Goal: Task Accomplishment & Management: Complete application form

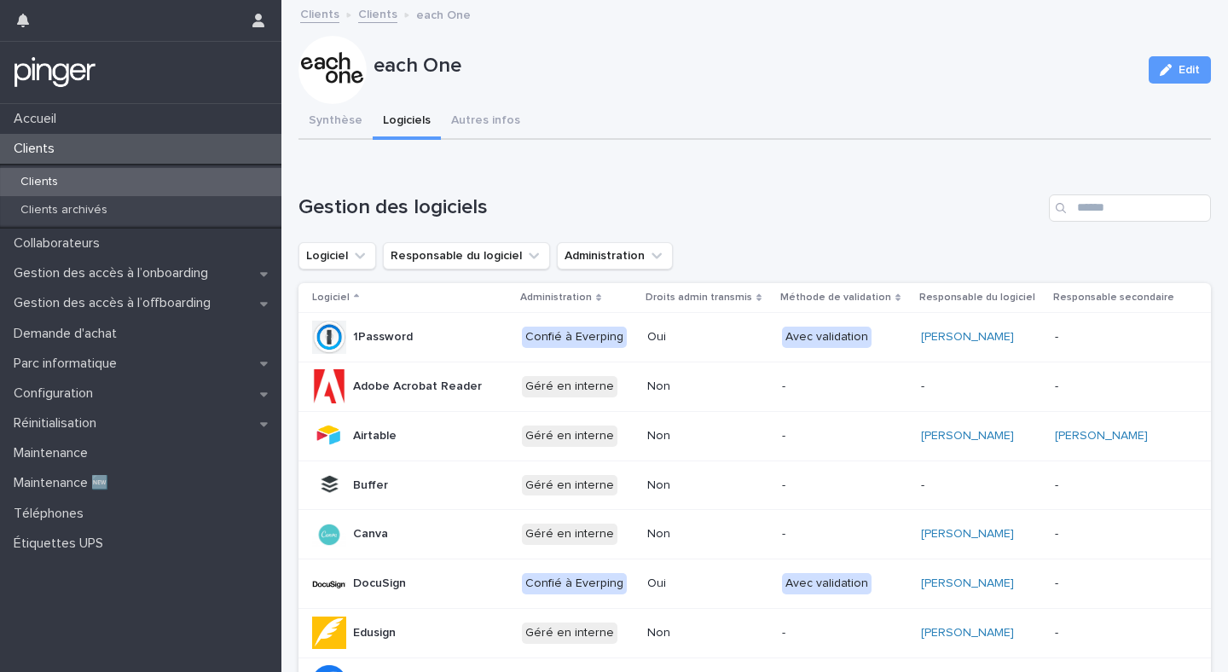
scroll to position [78, 0]
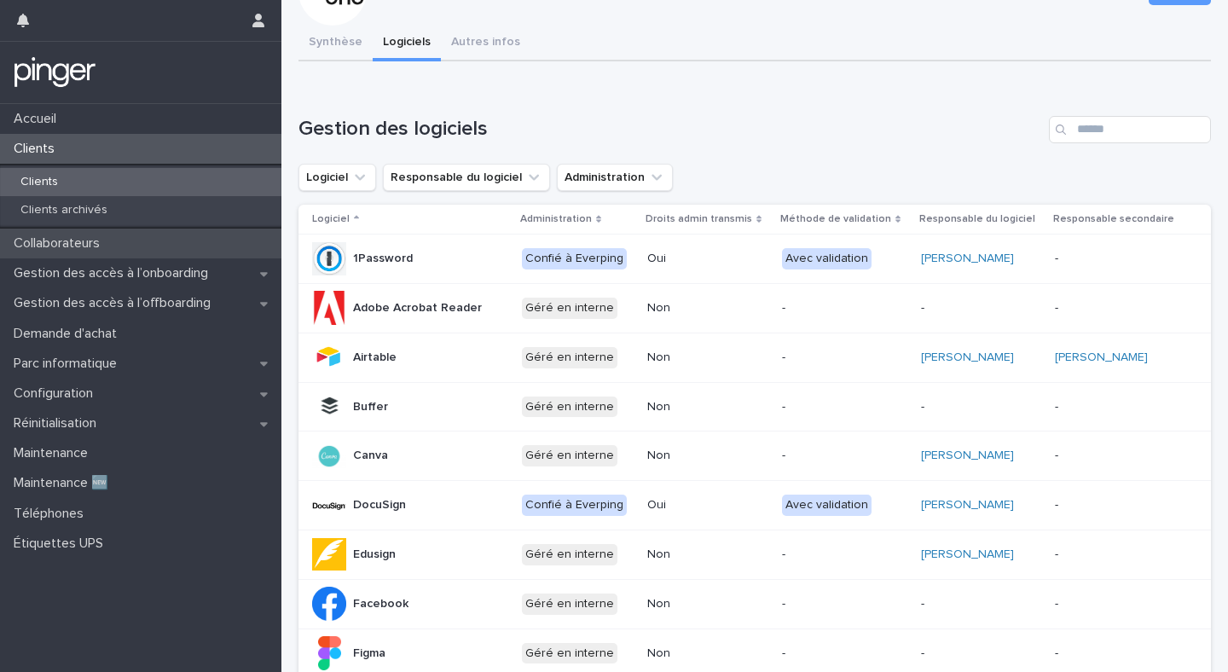
click at [82, 247] on p "Collaborateurs" at bounding box center [60, 243] width 107 height 16
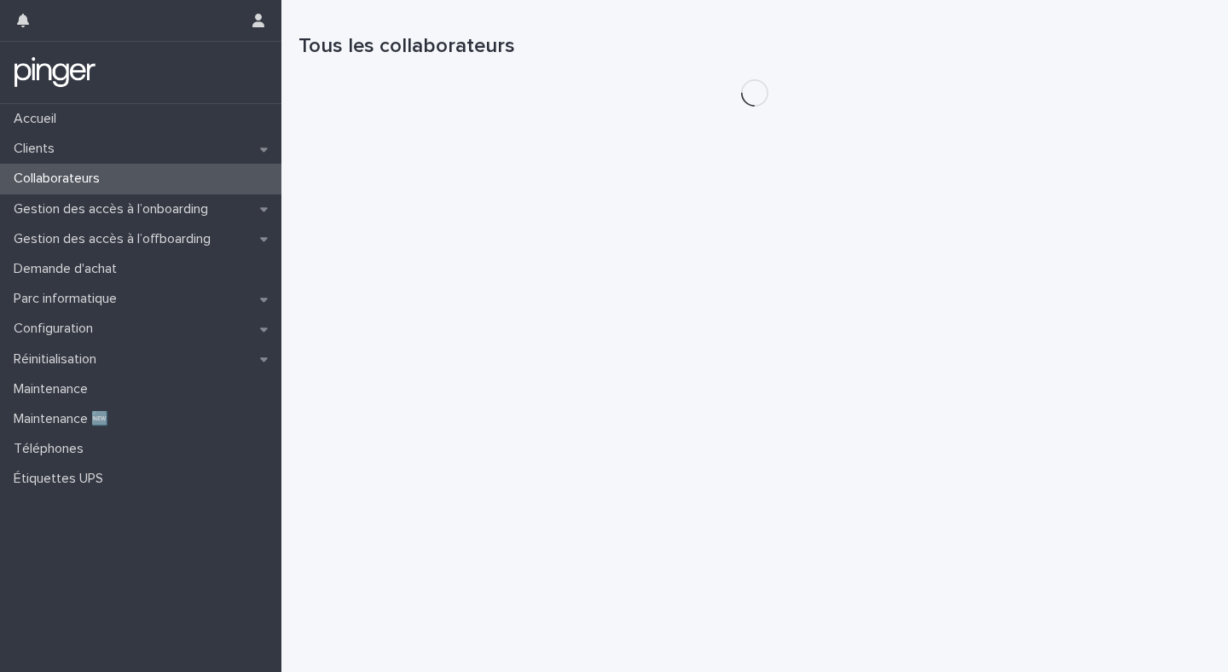
click at [82, 247] on div "Gestion des accès à l’offboarding" at bounding box center [140, 239] width 281 height 30
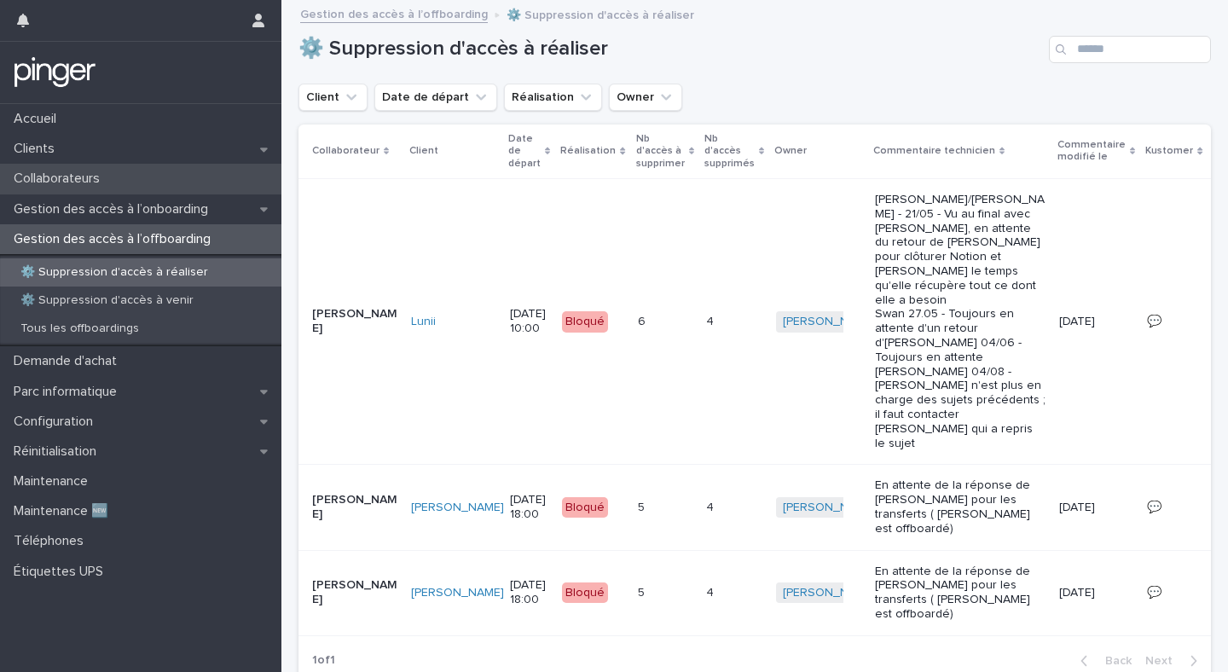
click at [163, 187] on div "Collaborateurs" at bounding box center [140, 179] width 281 height 30
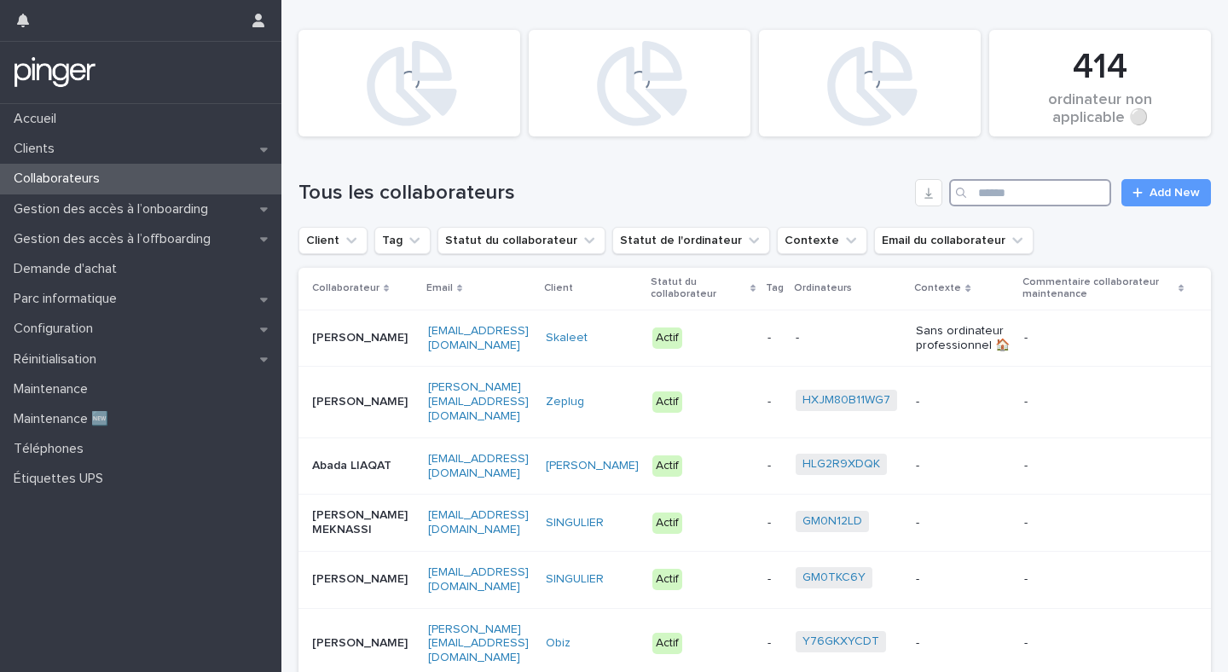
click at [1043, 195] on input "Search" at bounding box center [1030, 192] width 162 height 27
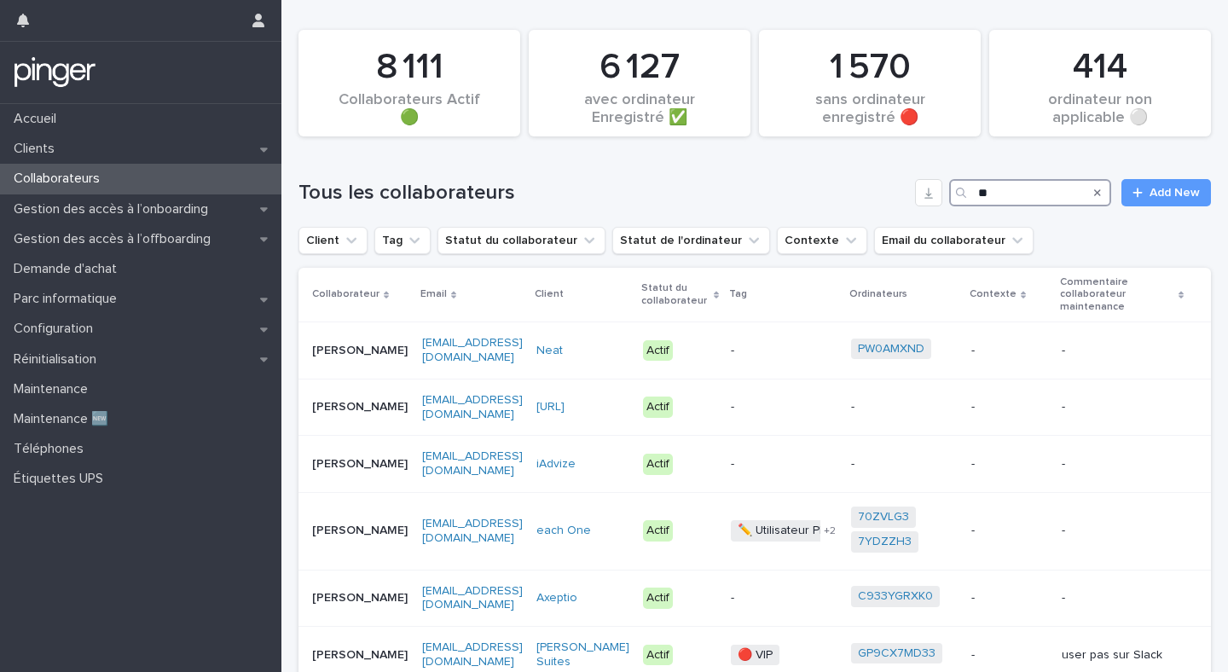
type input "*"
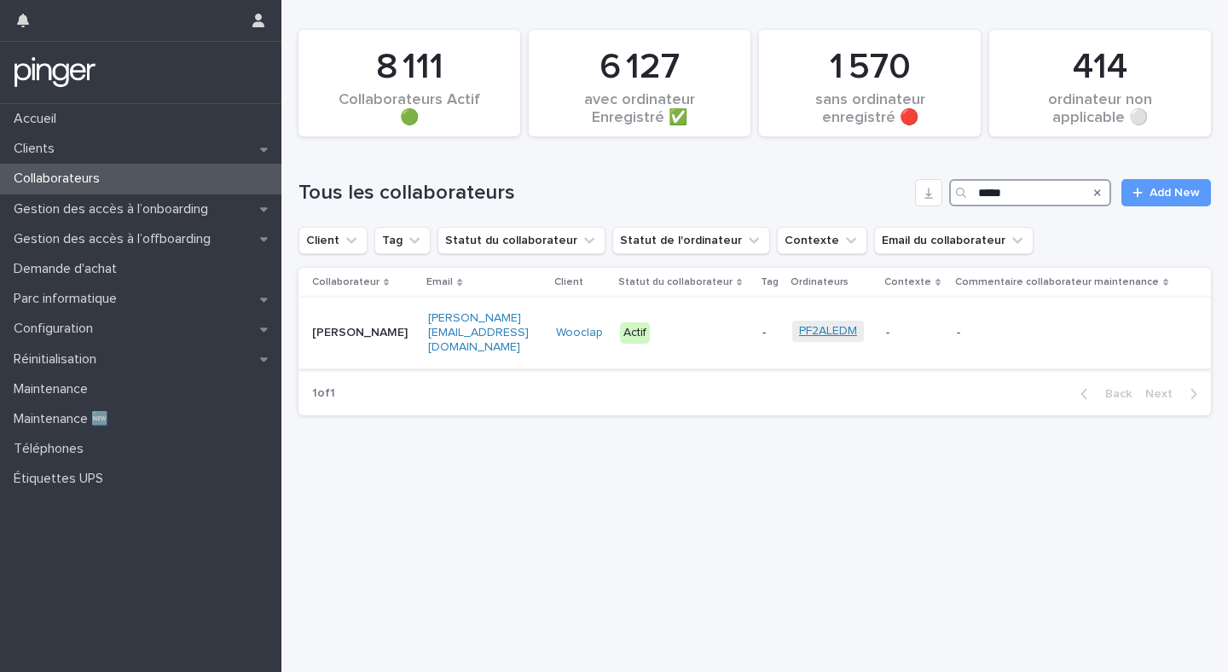
type input "*****"
click at [813, 324] on link "PF2ALEDM" at bounding box center [828, 331] width 58 height 14
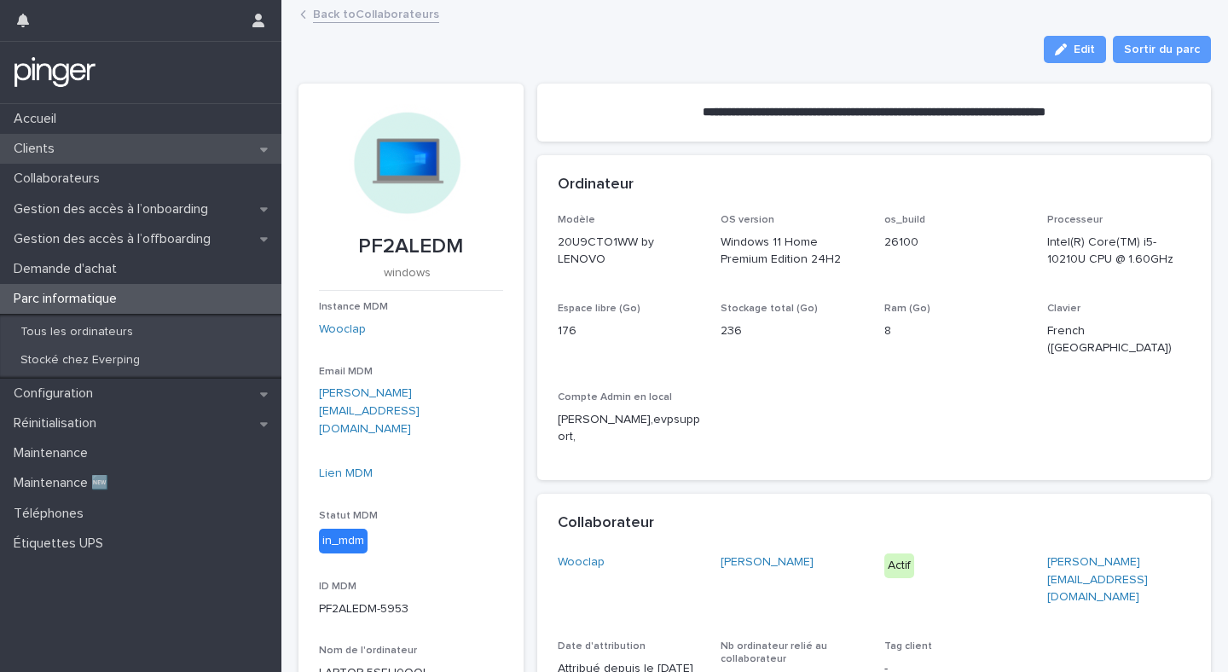
click at [65, 151] on p "Clients" at bounding box center [37, 149] width 61 height 16
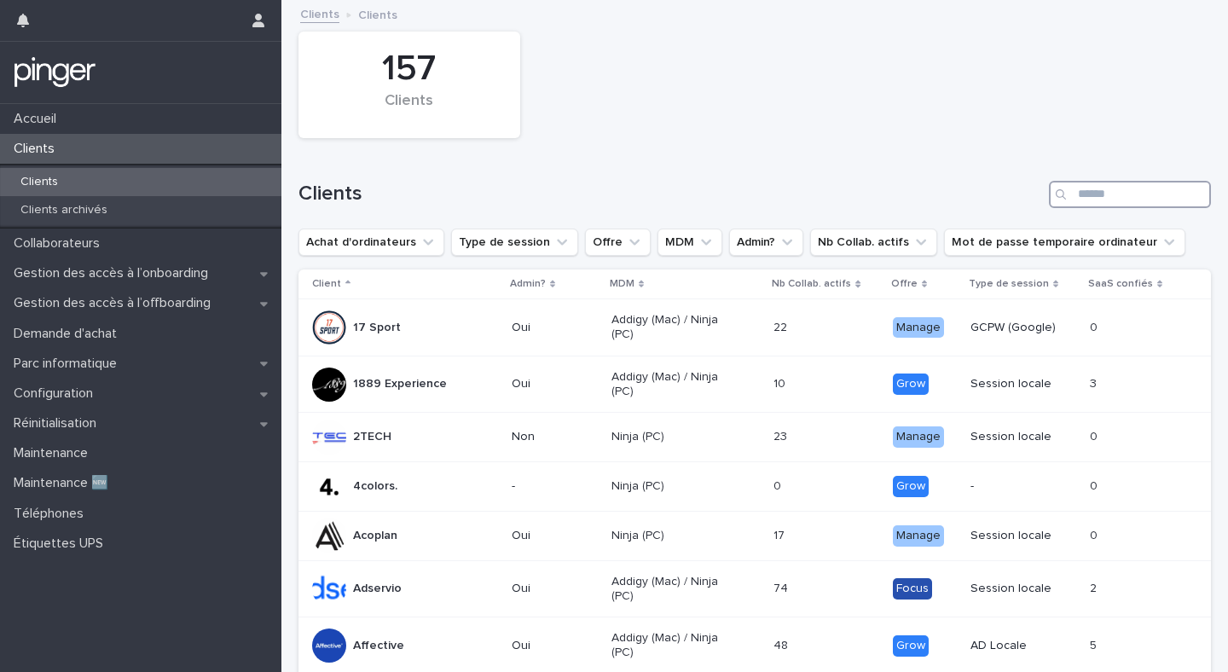
click at [1117, 197] on input "Search" at bounding box center [1130, 194] width 162 height 27
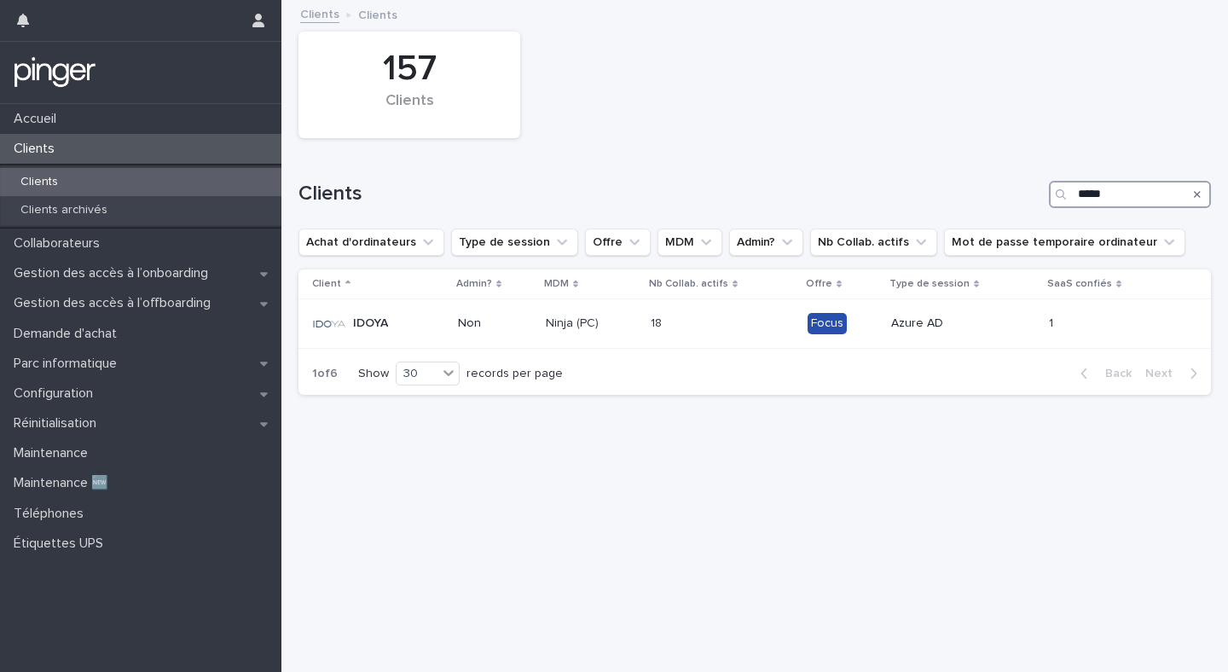
type input "*****"
click at [500, 329] on p "Non" at bounding box center [495, 323] width 74 height 14
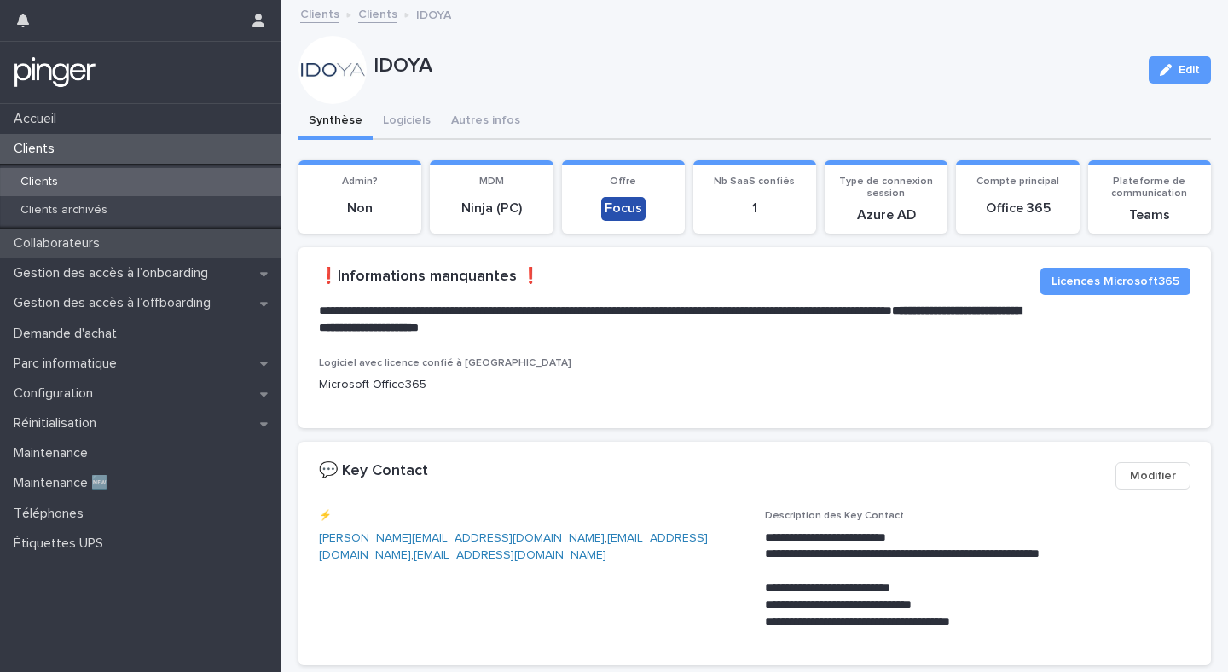
click at [72, 242] on p "Collaborateurs" at bounding box center [60, 243] width 107 height 16
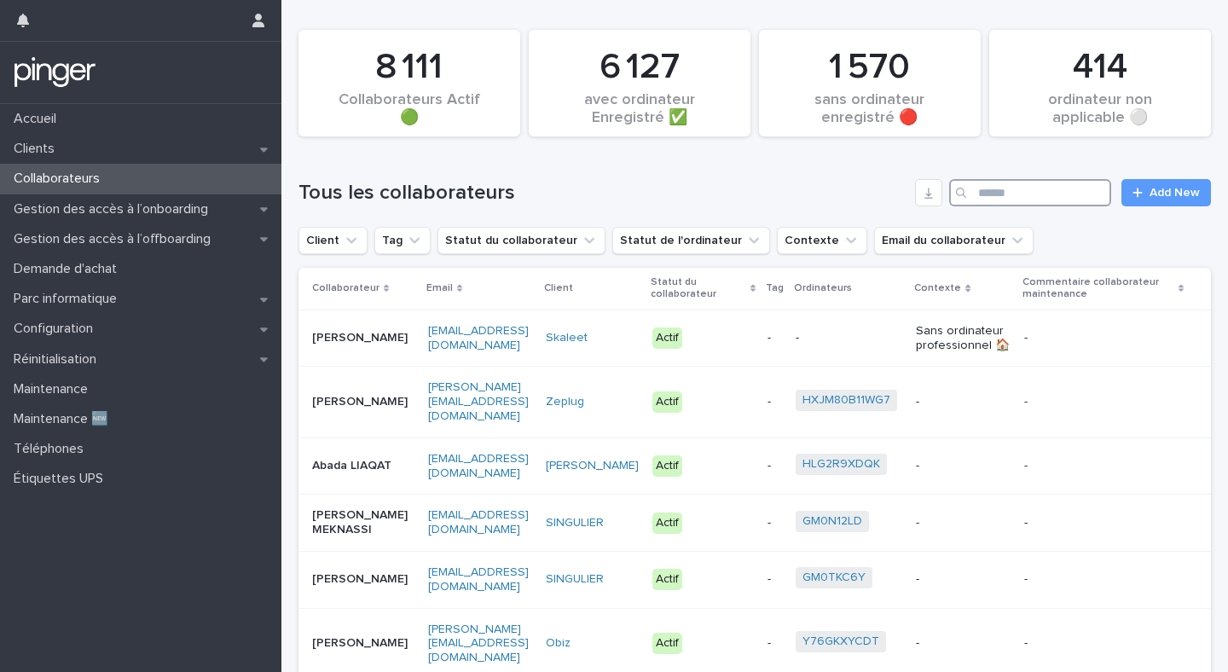
click at [1053, 205] on input "Search" at bounding box center [1030, 192] width 162 height 27
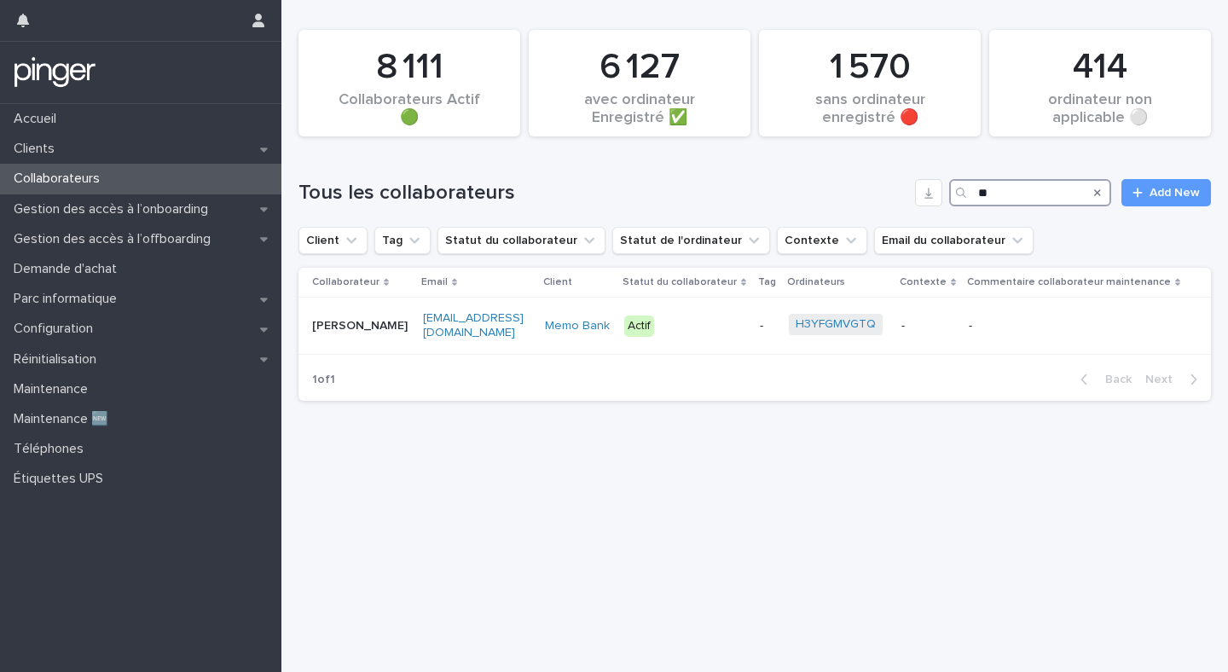
type input "*"
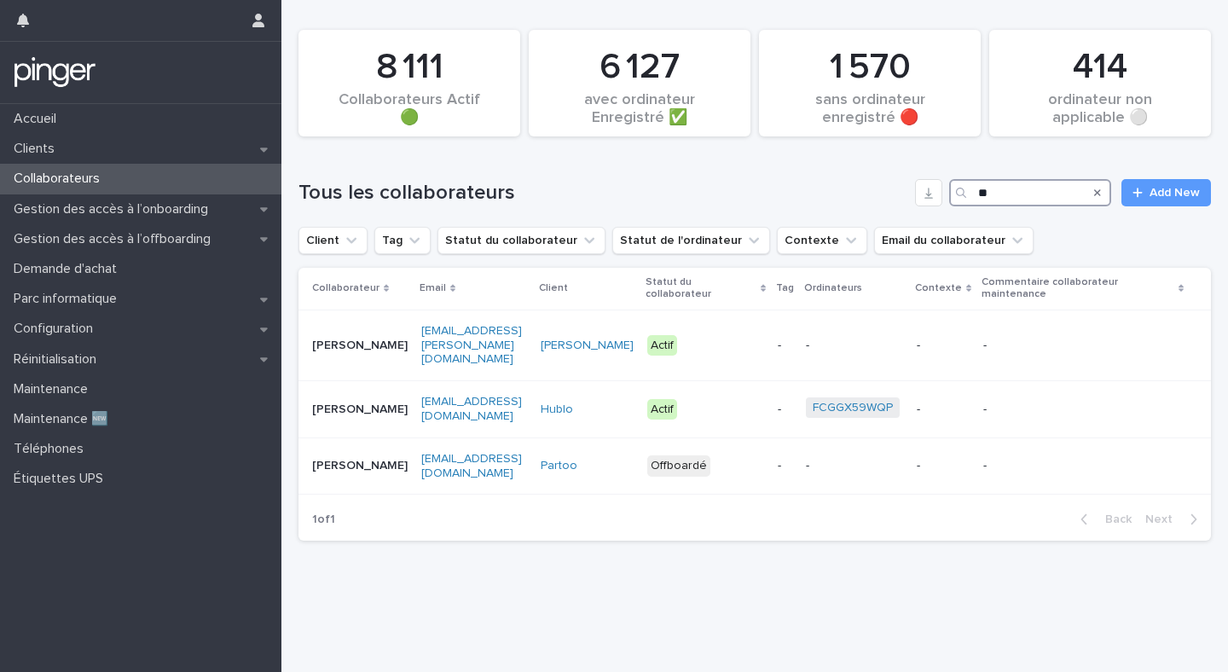
type input "*"
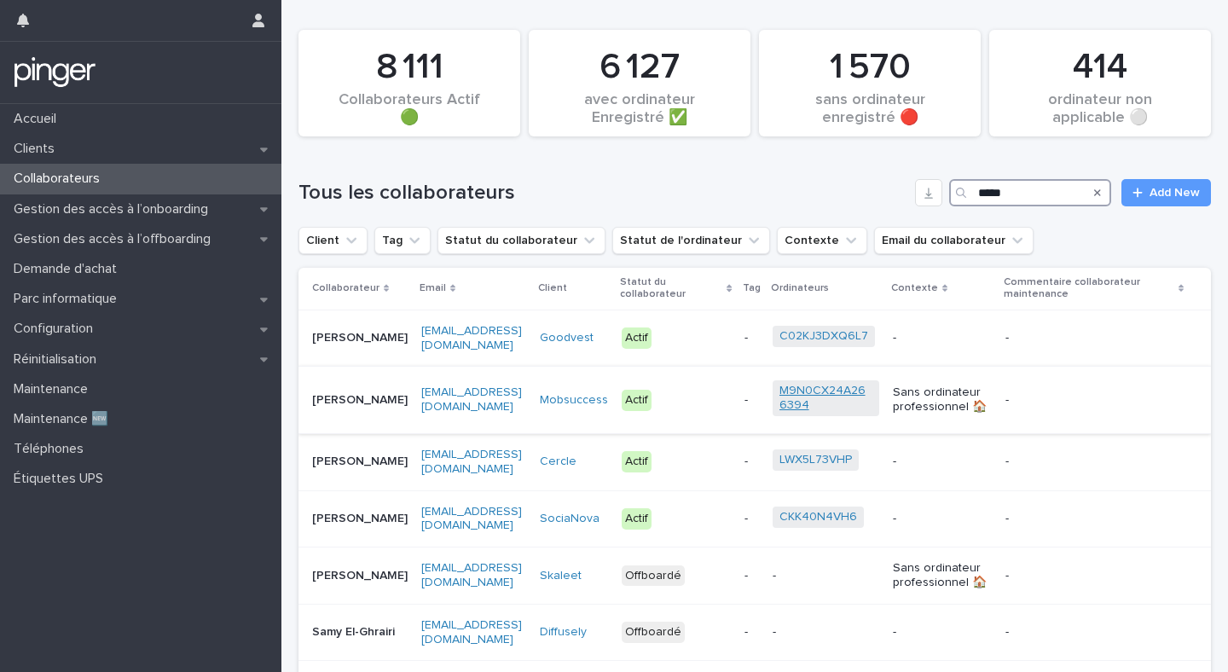
type input "****"
click at [792, 395] on link "M9N0CX24A266394" at bounding box center [825, 398] width 93 height 29
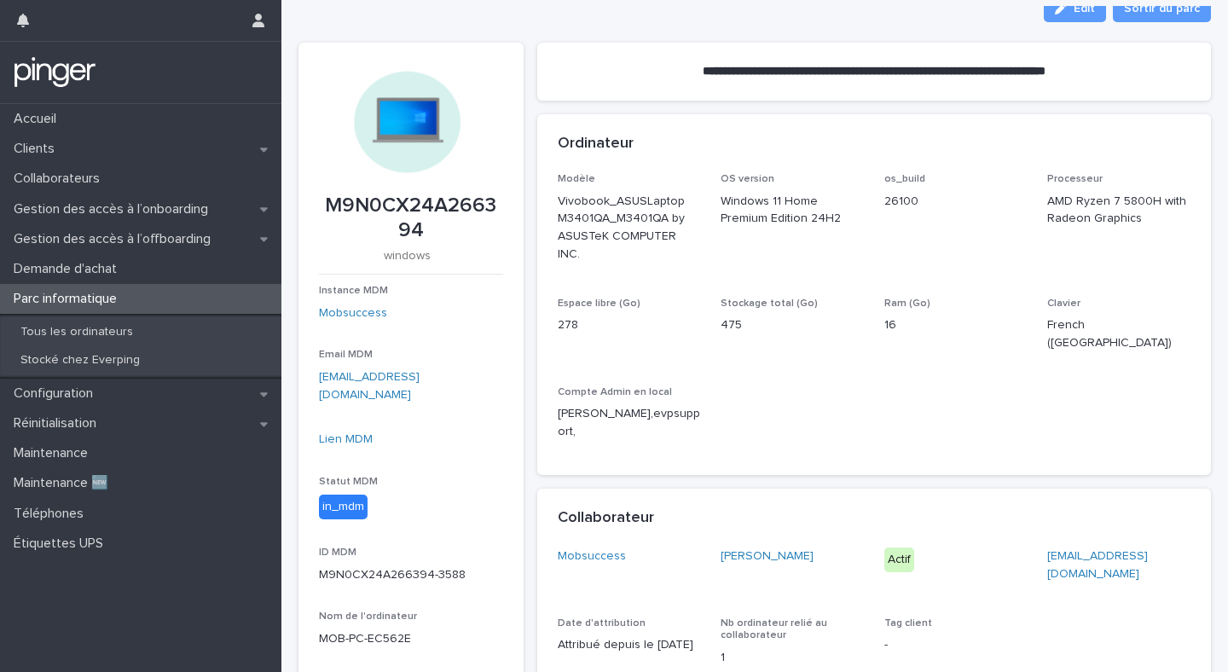
scroll to position [40, 0]
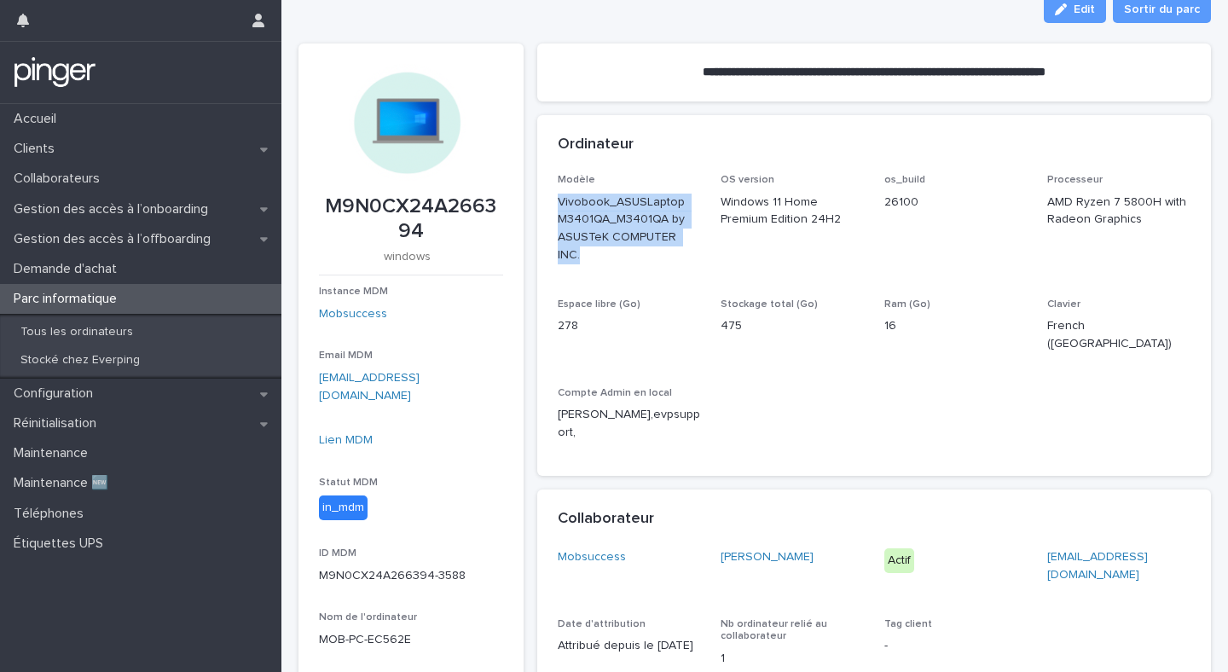
drag, startPoint x: 558, startPoint y: 201, endPoint x: 697, endPoint y: 232, distance: 143.1
click at [697, 232] on p "Vivobook_ASUSLaptop M3401QA_M3401QA by ASUSTeK COMPUTER INC." at bounding box center [629, 229] width 143 height 71
drag, startPoint x: 558, startPoint y: 202, endPoint x: 681, endPoint y: 199, distance: 122.8
click at [681, 199] on p "Vivobook_ASUSLaptop M3401QA_M3401QA by ASUSTeK COMPUTER INC." at bounding box center [629, 229] width 143 height 71
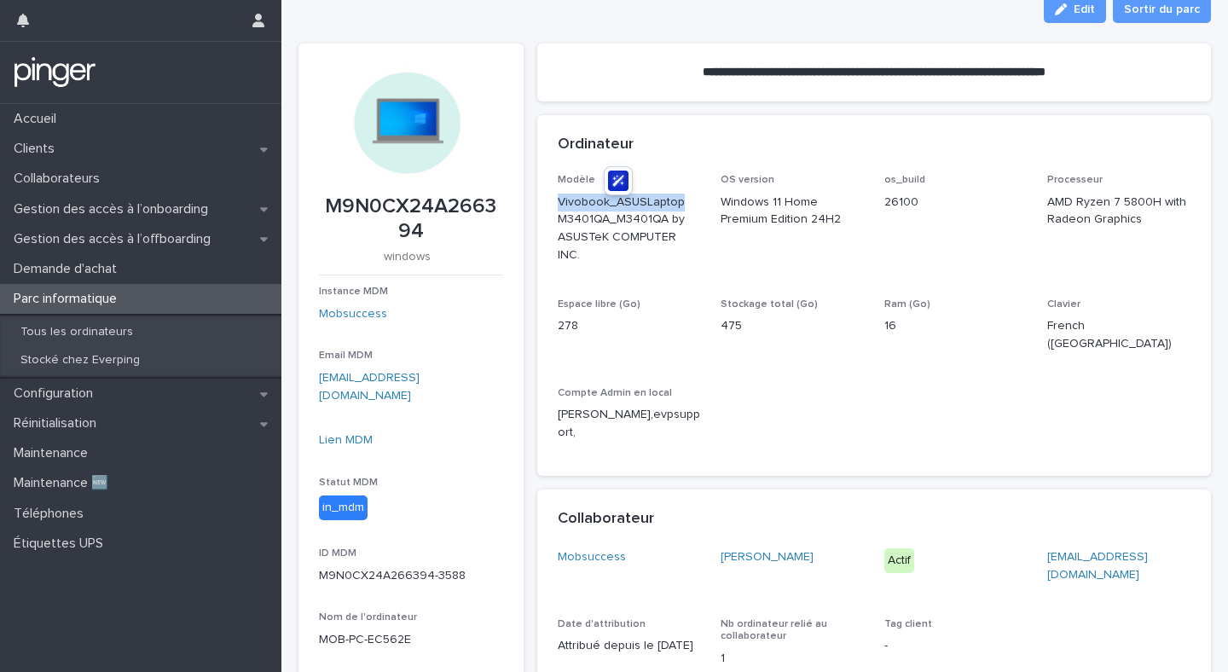
copy p "Vivobook_ASUSLaptop"
click at [85, 395] on p "Configuration" at bounding box center [57, 393] width 100 height 16
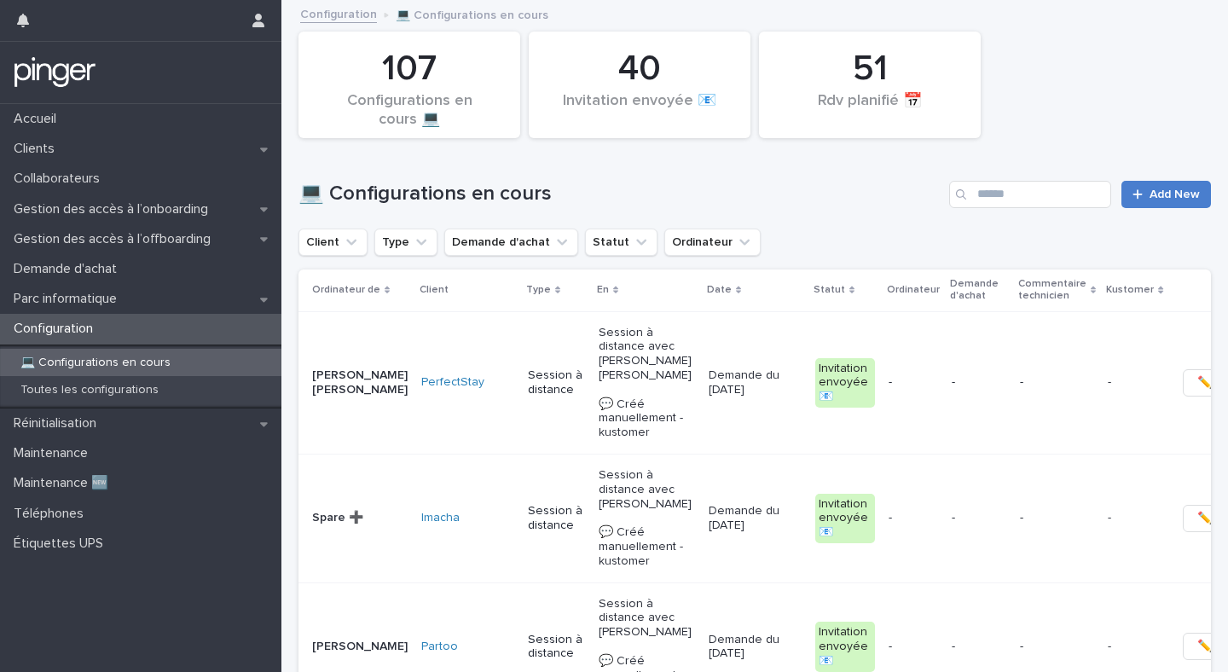
click at [1184, 191] on span "Add New" at bounding box center [1174, 194] width 50 height 12
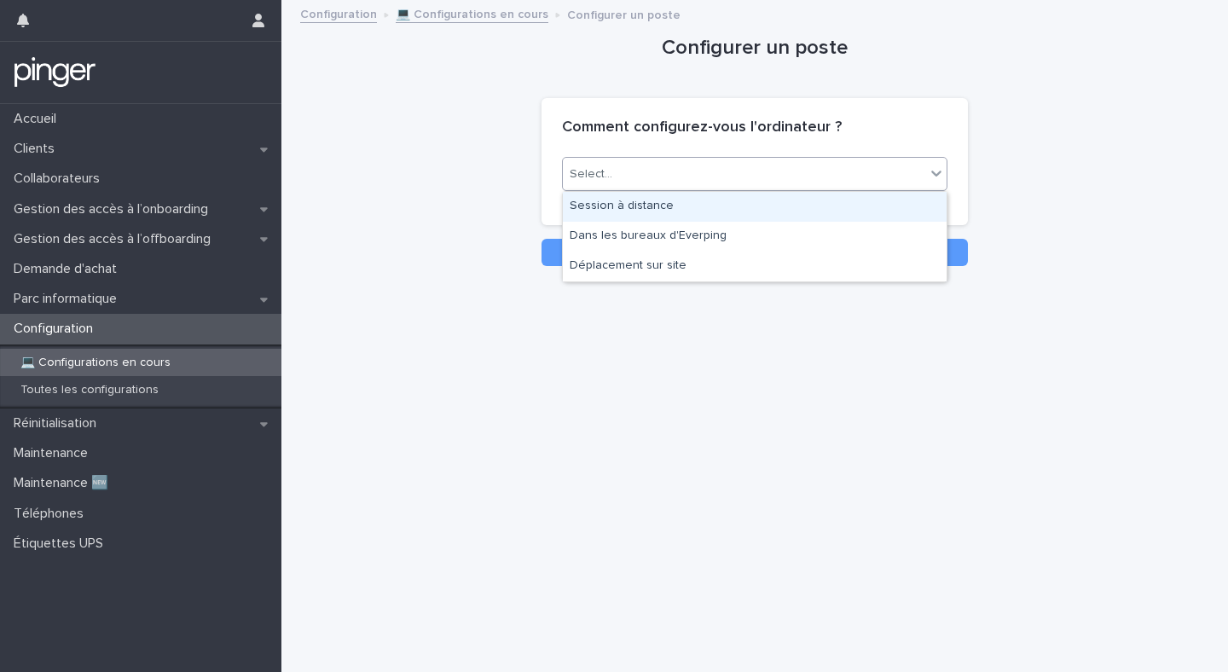
click at [614, 178] on input "text" at bounding box center [615, 174] width 2 height 14
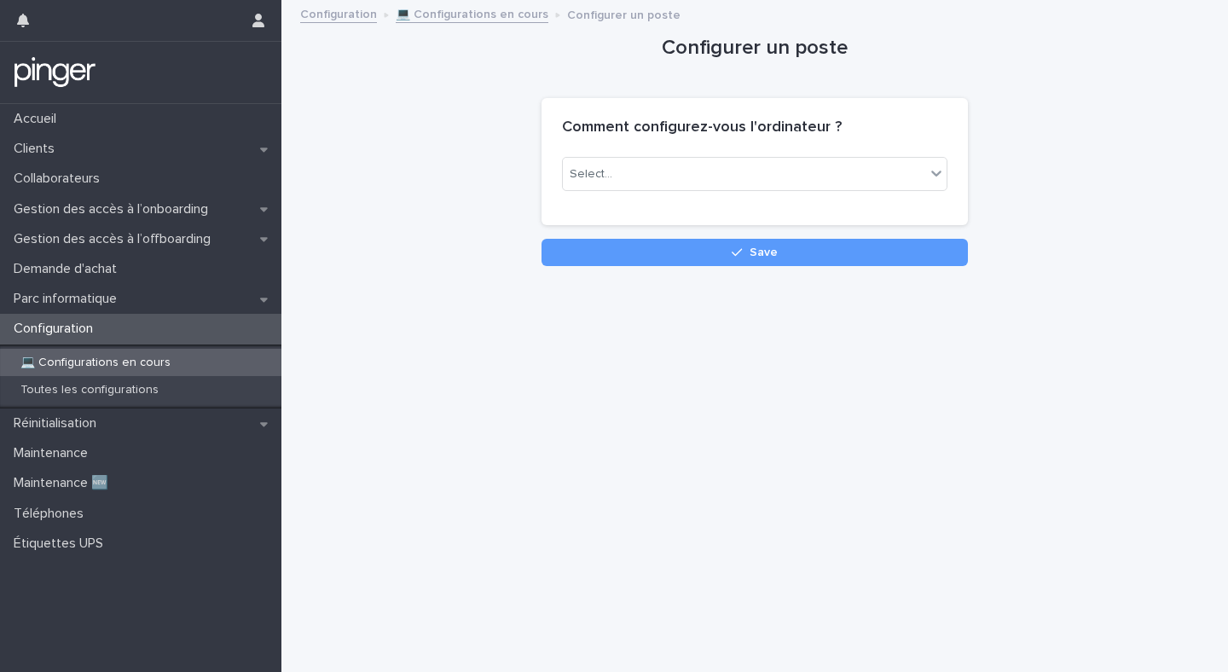
click at [511, 239] on div "Configurer un poste Loading... Saving… Loading... Saving… Loading... Saving… Co…" at bounding box center [754, 134] width 912 height 264
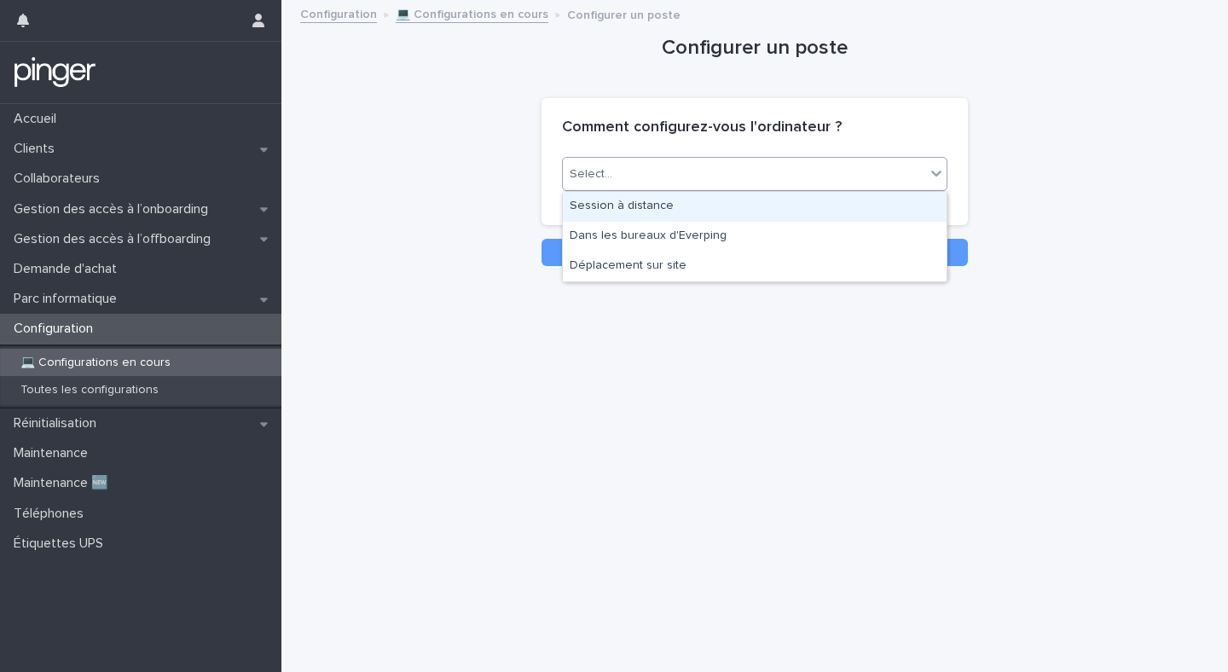
click at [643, 182] on div "Select..." at bounding box center [744, 174] width 362 height 28
click at [634, 209] on div "Session à distance" at bounding box center [755, 207] width 384 height 30
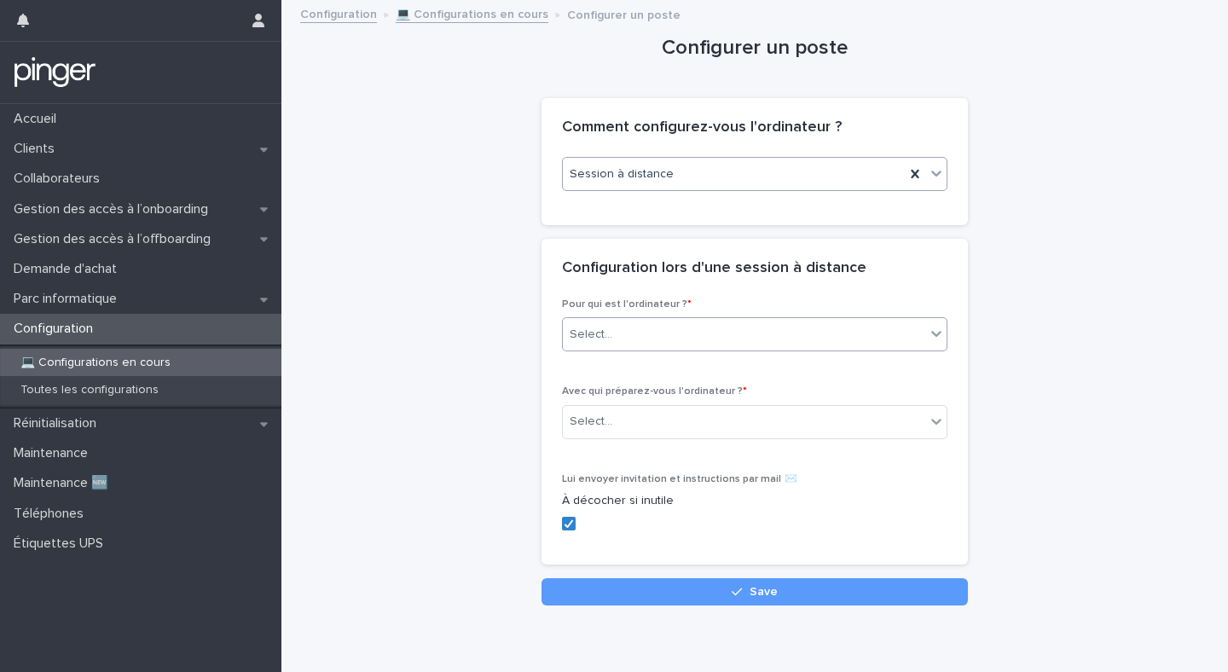
click at [618, 330] on div "Select..." at bounding box center [744, 335] width 362 height 28
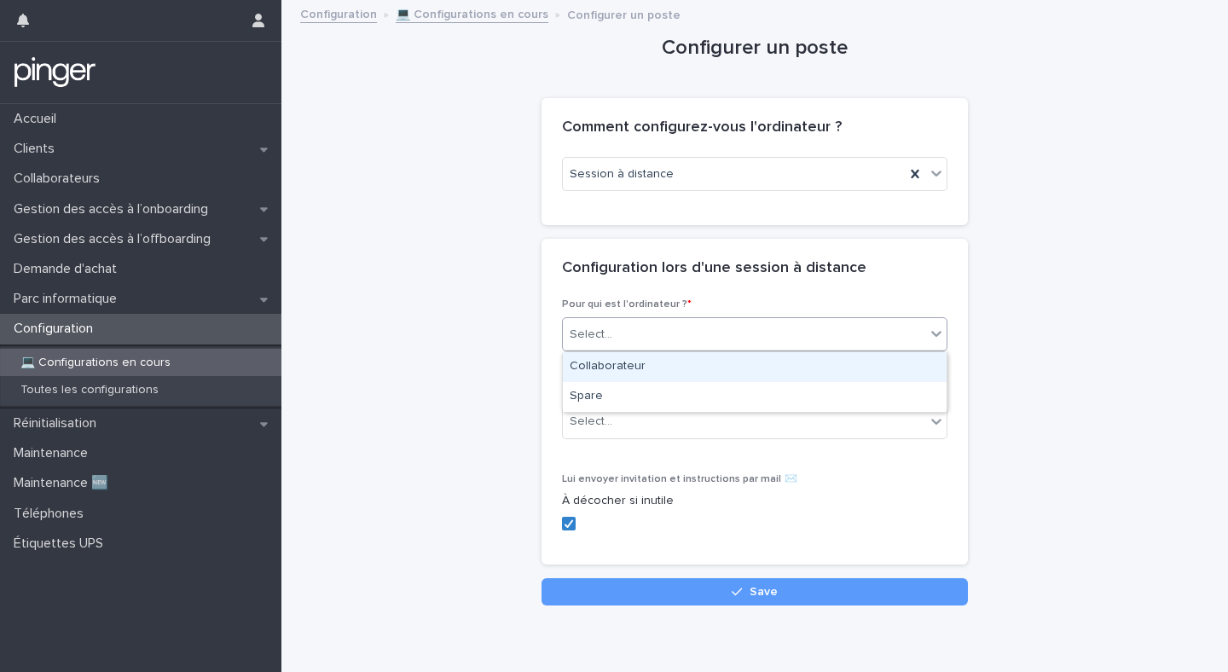
click at [606, 368] on div "Collaborateur" at bounding box center [755, 367] width 384 height 30
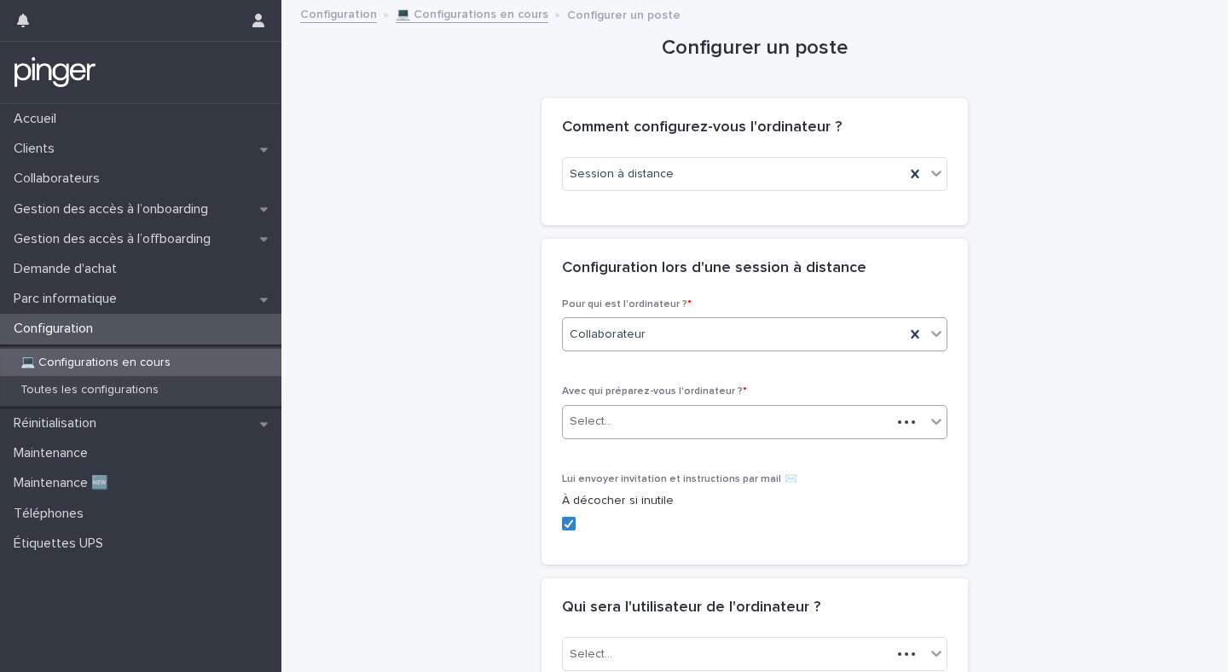
click at [622, 425] on div "Select..." at bounding box center [727, 422] width 328 height 28
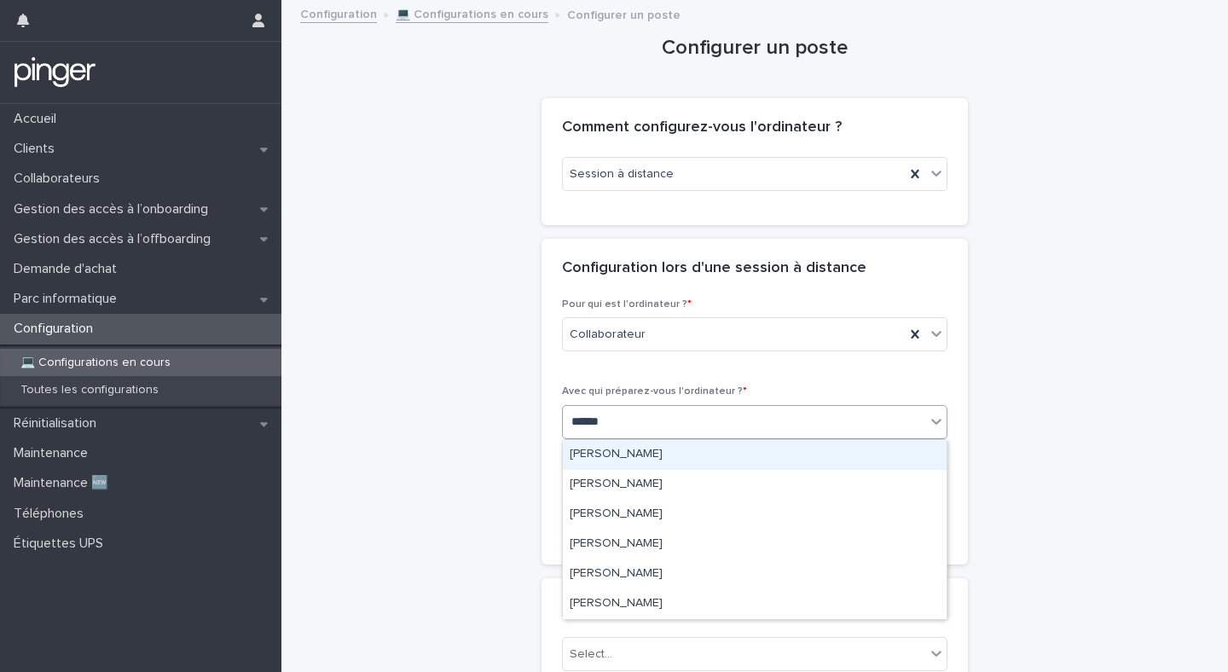
type input "*******"
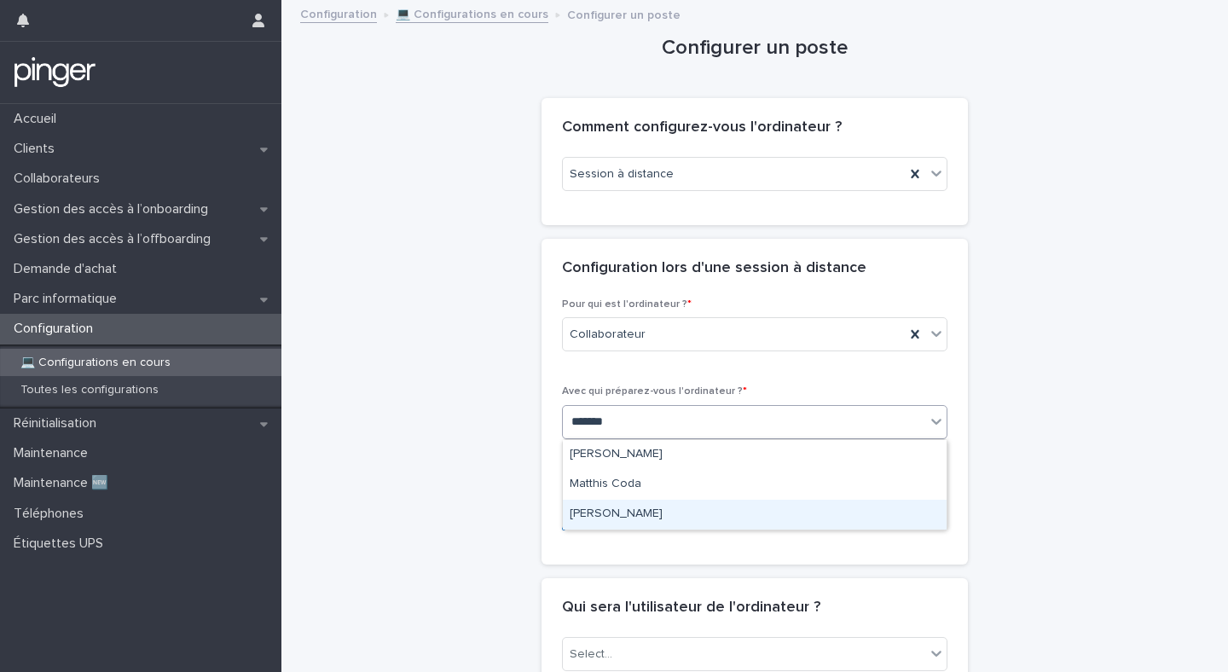
click at [636, 509] on div "[PERSON_NAME]" at bounding box center [755, 515] width 384 height 30
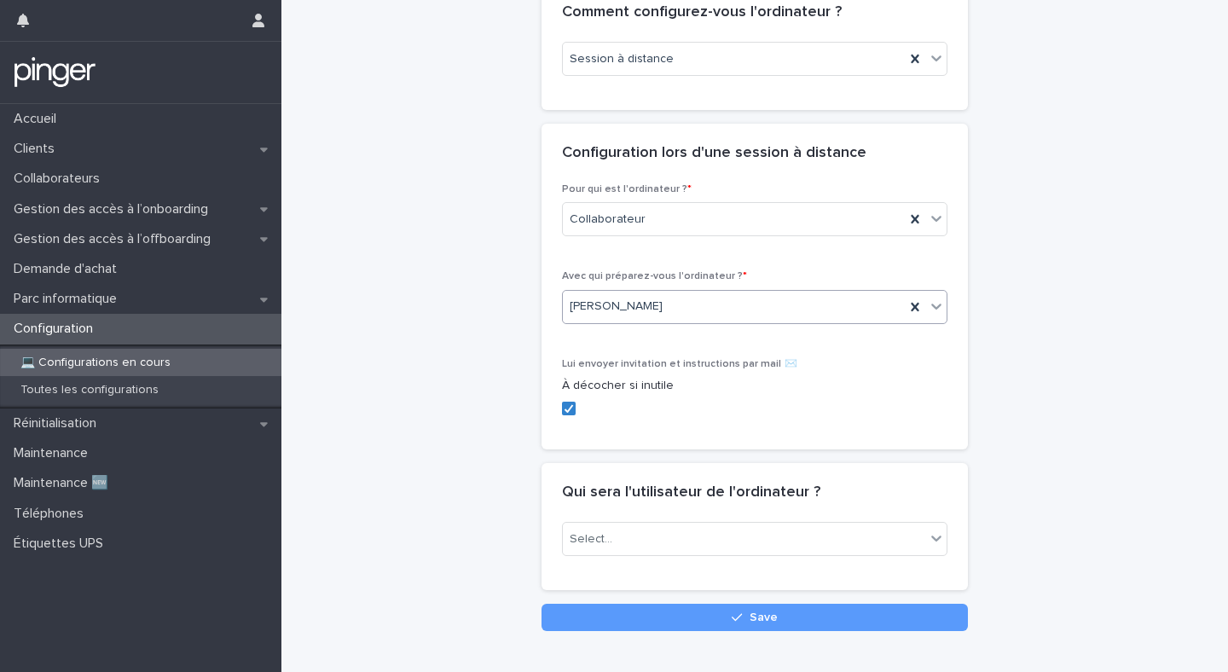
scroll to position [159, 0]
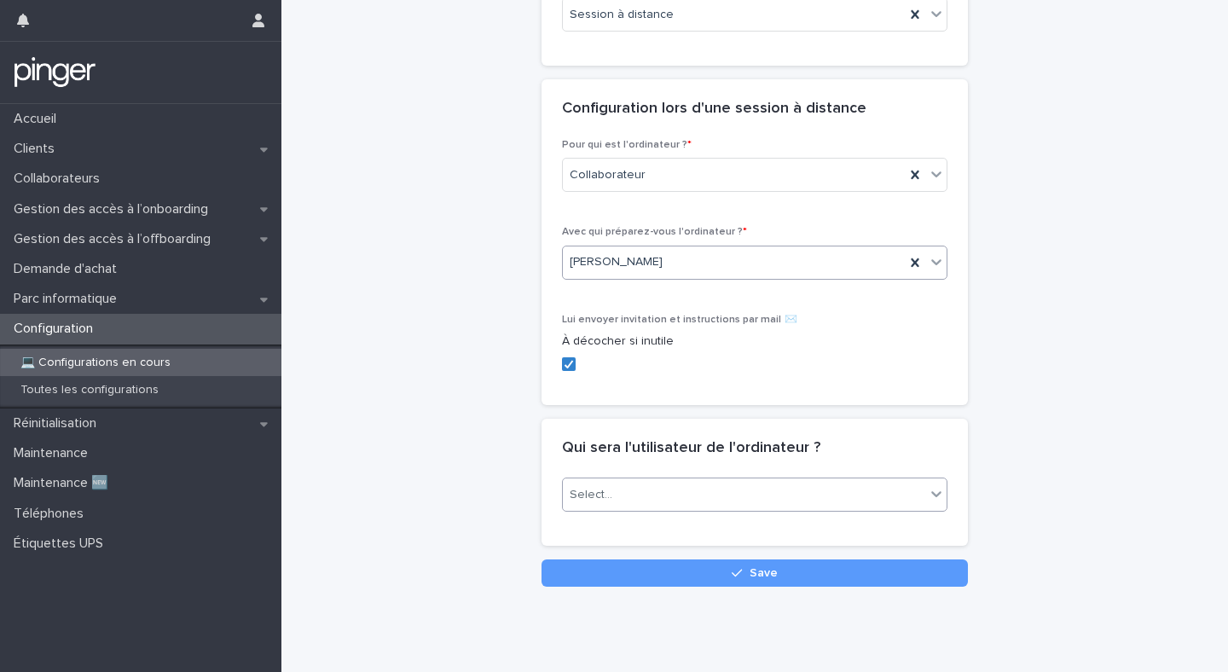
click at [622, 494] on div "Select..." at bounding box center [744, 495] width 362 height 28
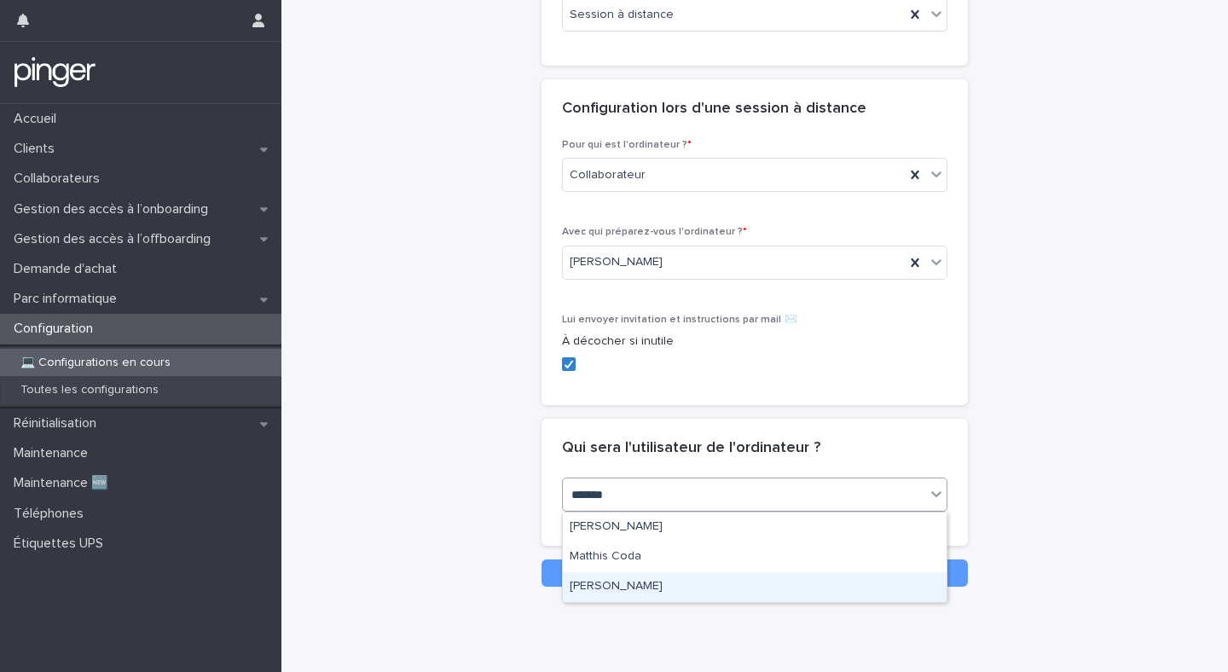
type input "*******"
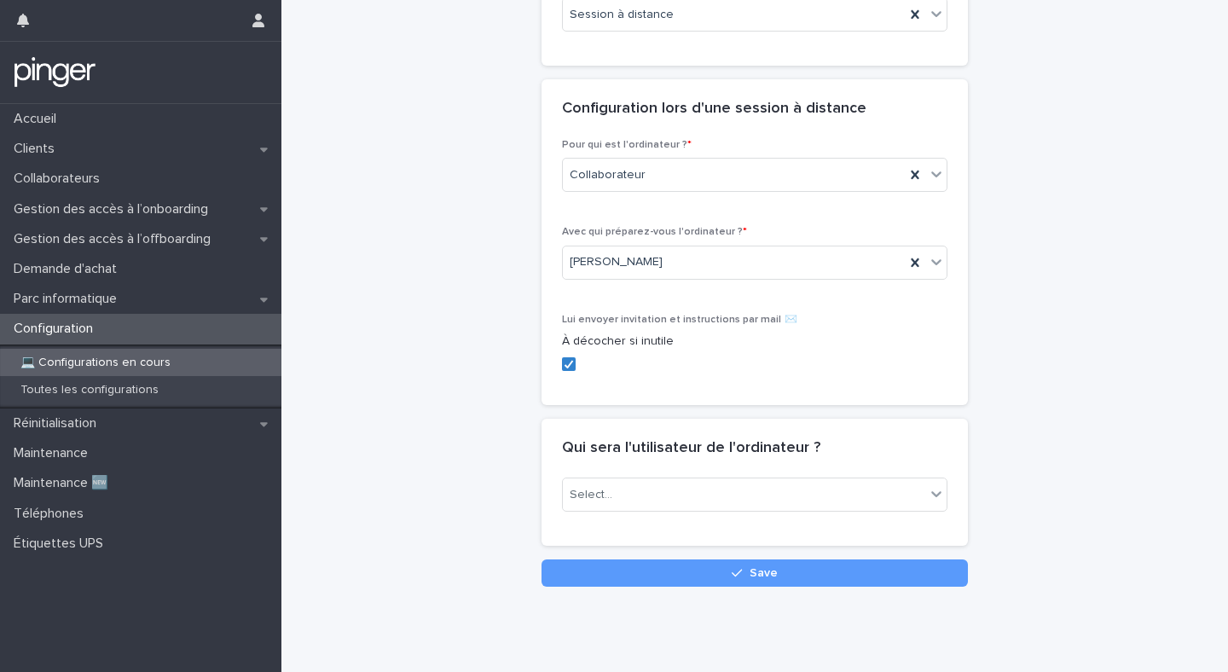
click at [436, 299] on div "Configurer un poste Loading... Saving… Loading... Saving… Loading... Saving… Co…" at bounding box center [754, 214] width 912 height 745
click at [677, 486] on div "Select..." at bounding box center [744, 495] width 362 height 28
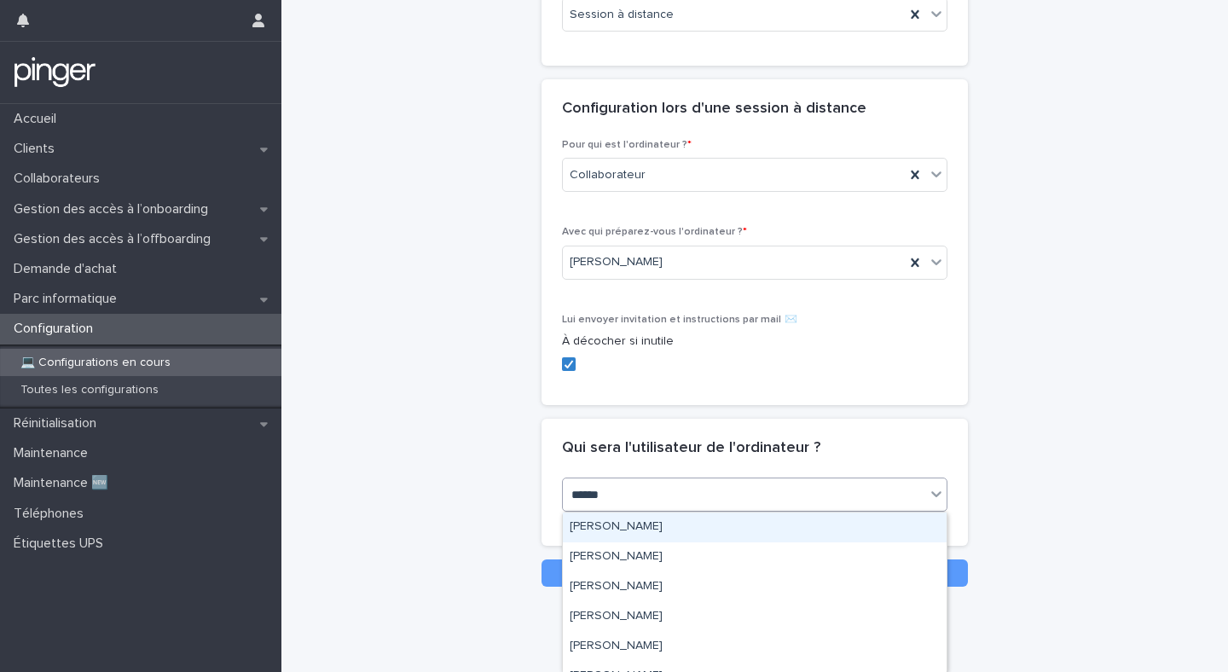
type input "*******"
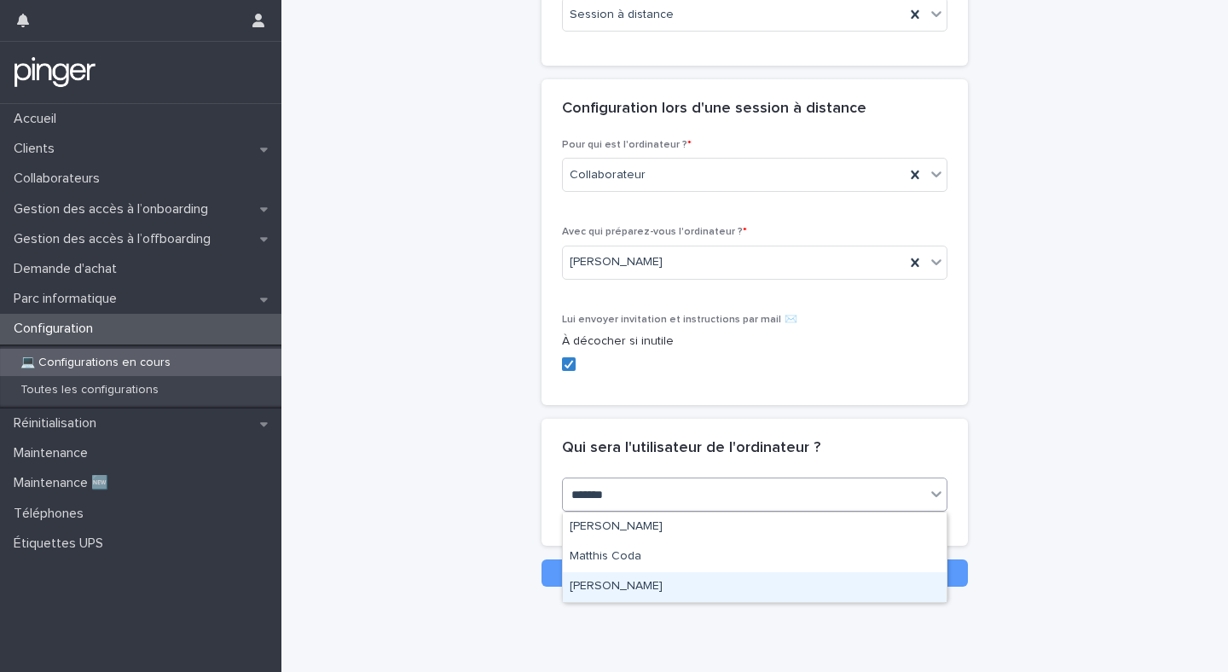
click at [606, 581] on div "[PERSON_NAME]" at bounding box center [755, 587] width 384 height 30
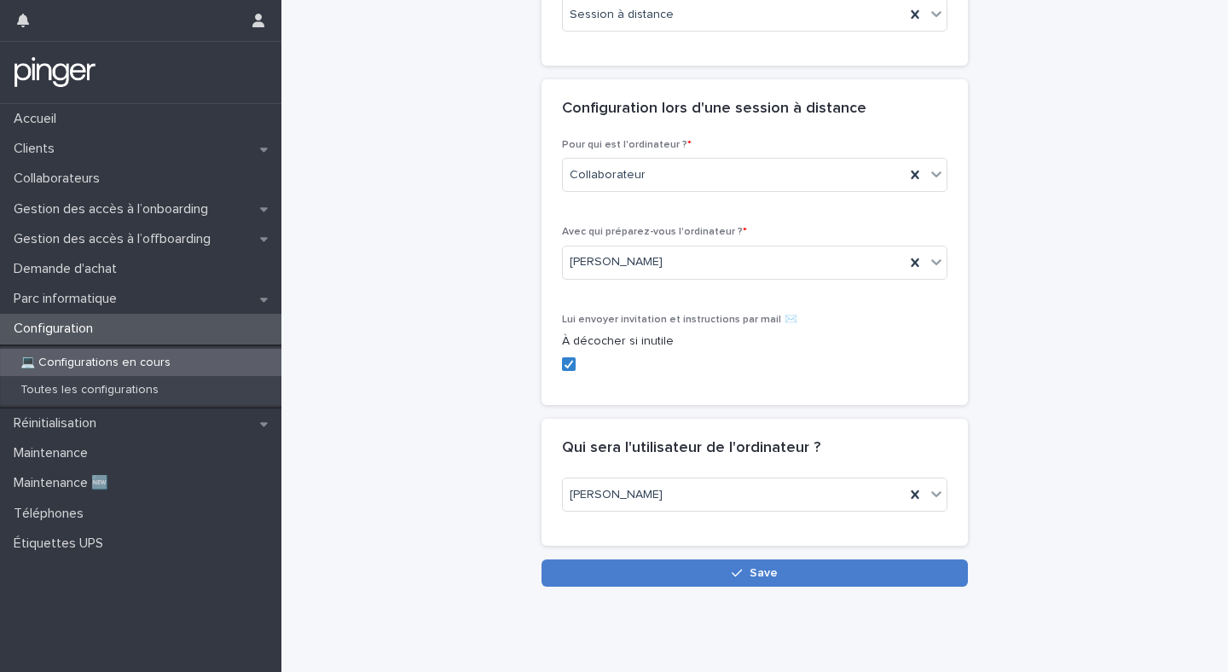
click at [601, 575] on button "Save" at bounding box center [754, 572] width 426 height 27
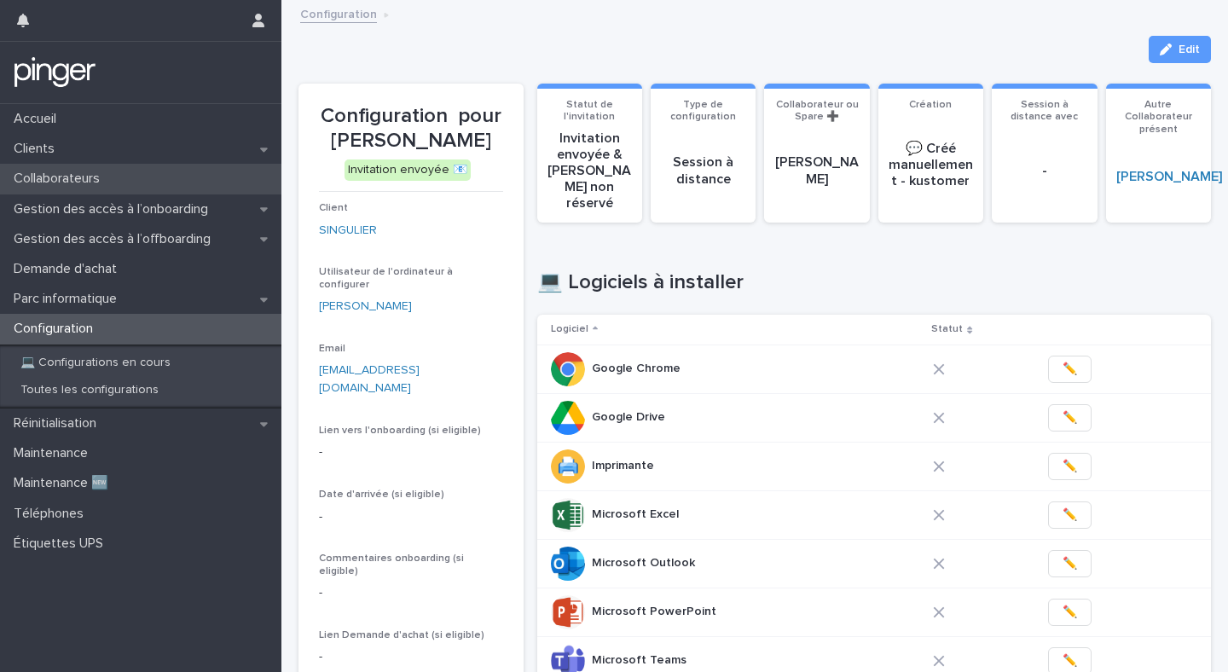
click at [82, 175] on p "Collaborateurs" at bounding box center [60, 179] width 107 height 16
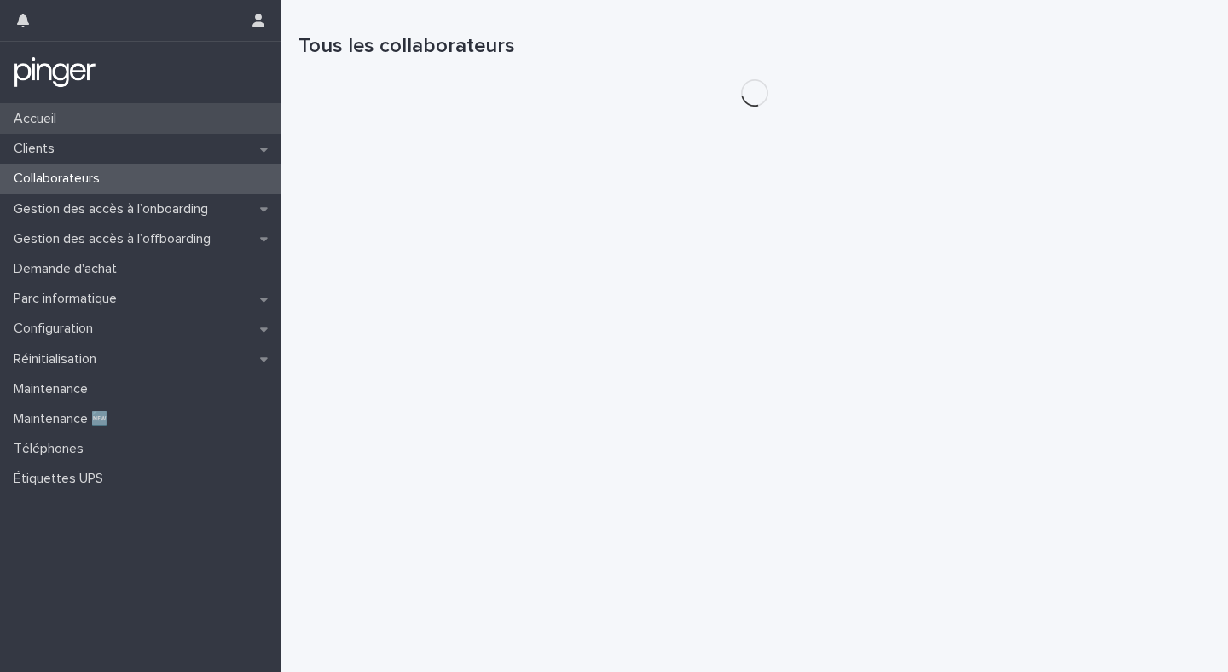
click at [107, 125] on div "Accueil" at bounding box center [140, 119] width 281 height 30
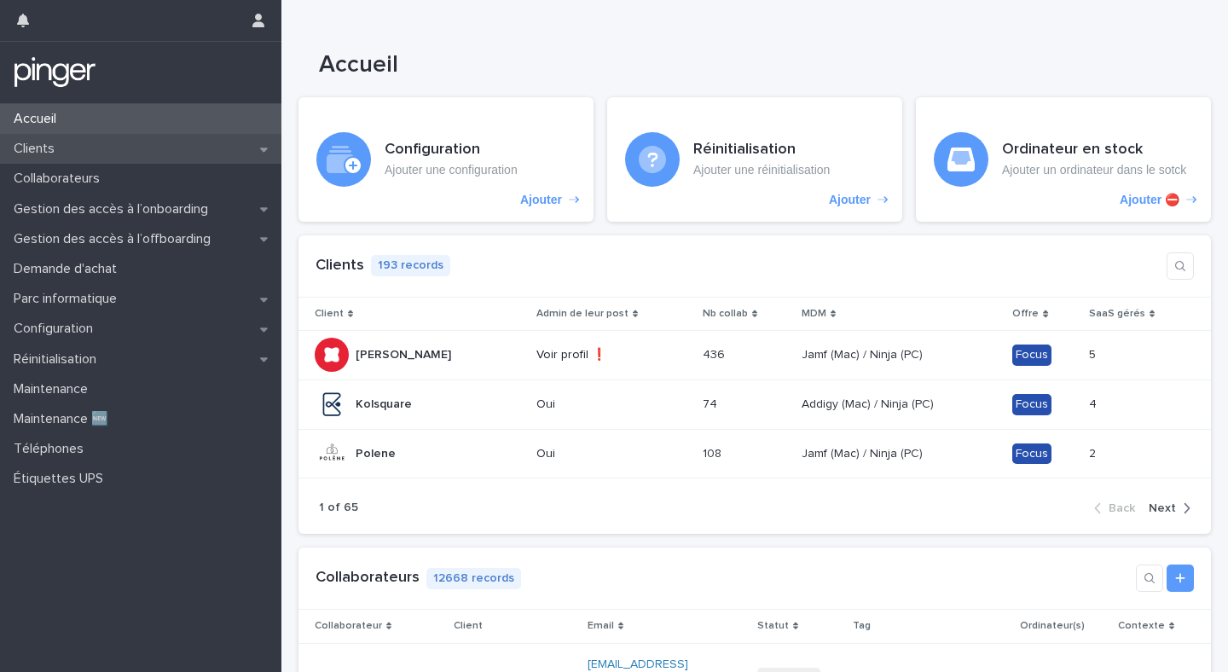
click at [191, 143] on div "Clients" at bounding box center [140, 149] width 281 height 30
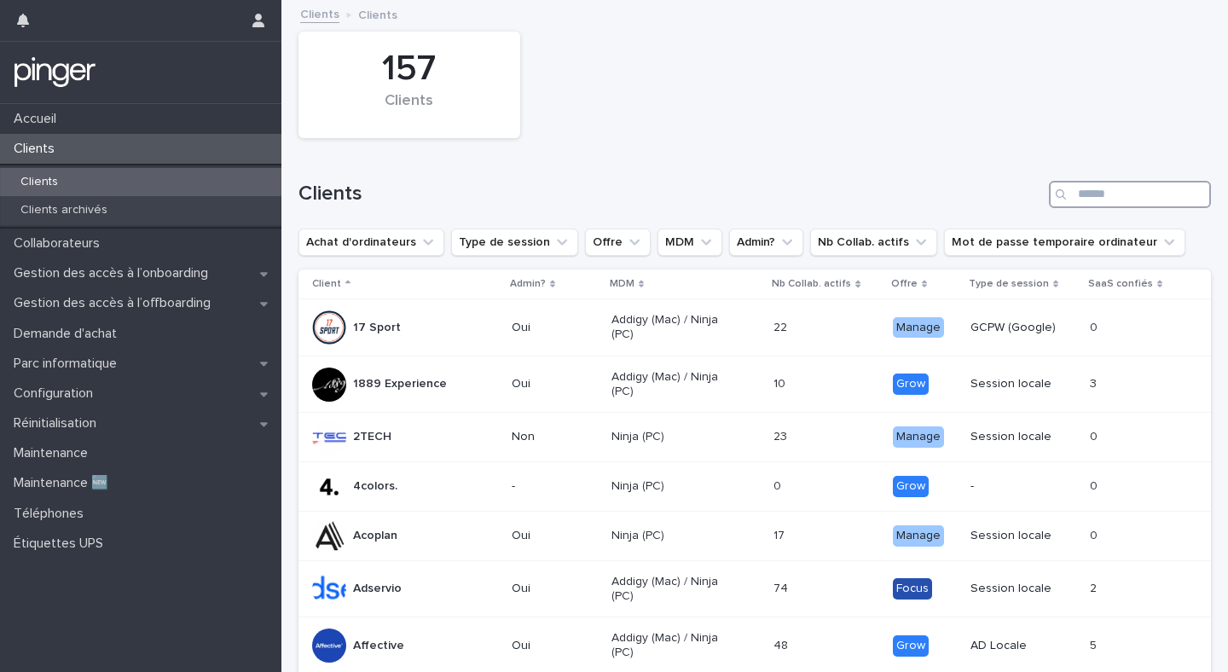
click at [1148, 198] on input "Search" at bounding box center [1130, 194] width 162 height 27
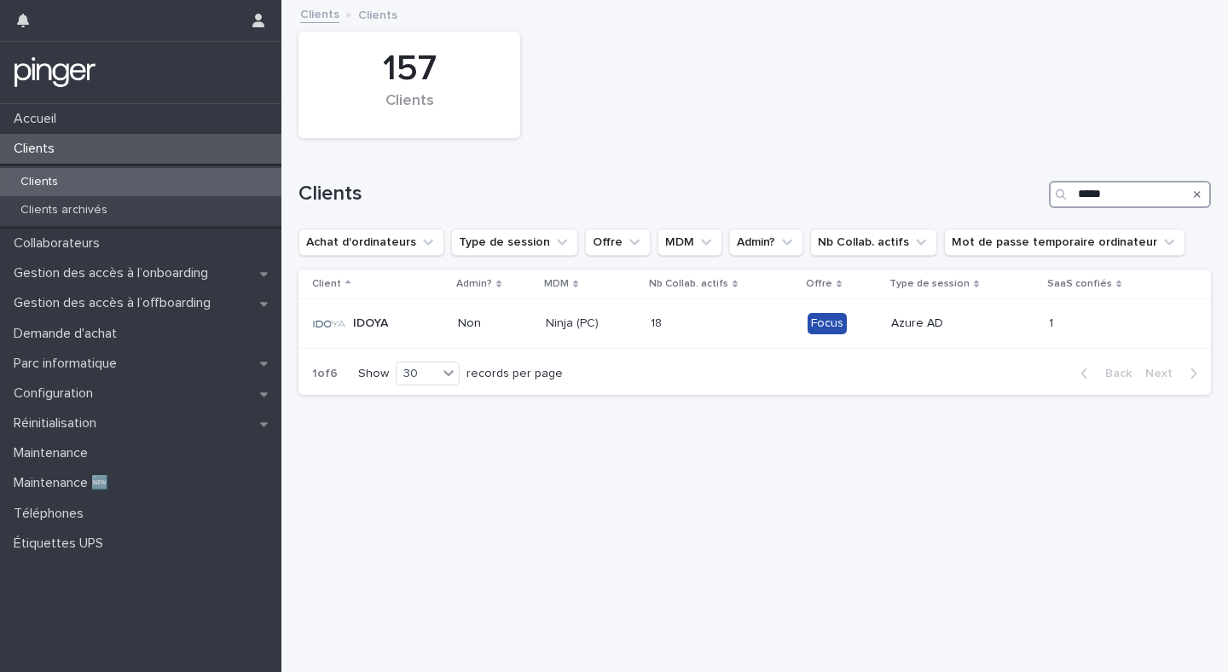
type input "*****"
click at [495, 331] on p "Non" at bounding box center [495, 323] width 74 height 14
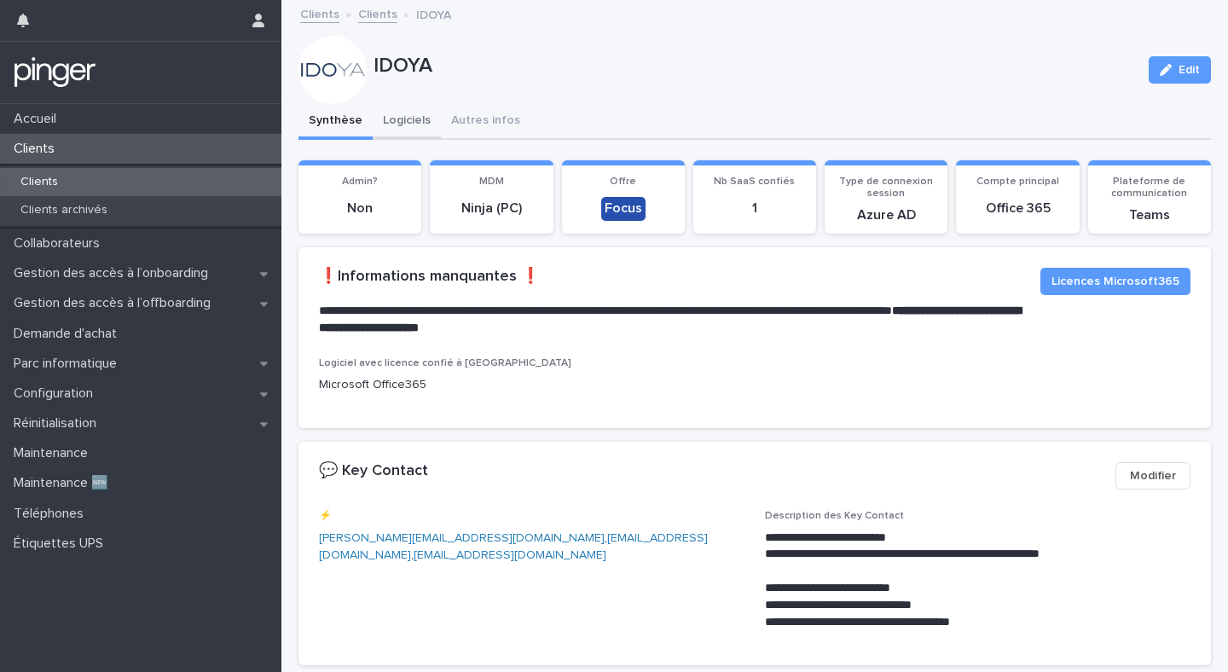
click at [409, 127] on button "Logiciels" at bounding box center [407, 122] width 68 height 36
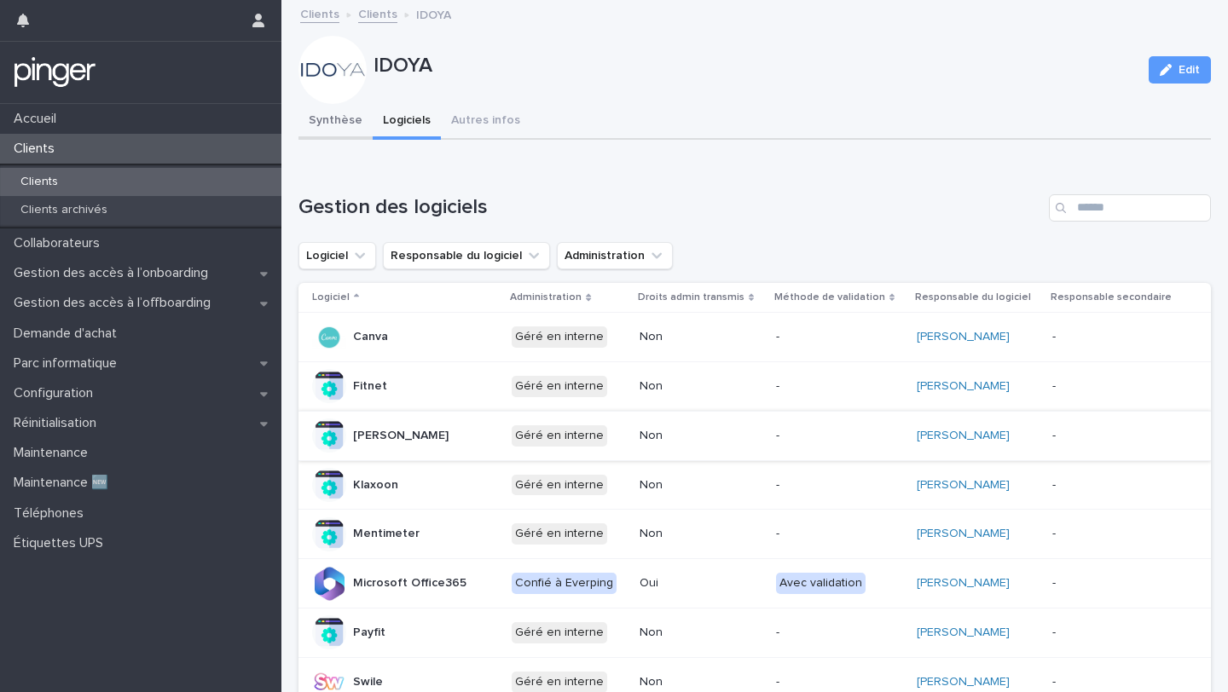
click at [338, 108] on button "Synthèse" at bounding box center [335, 122] width 74 height 36
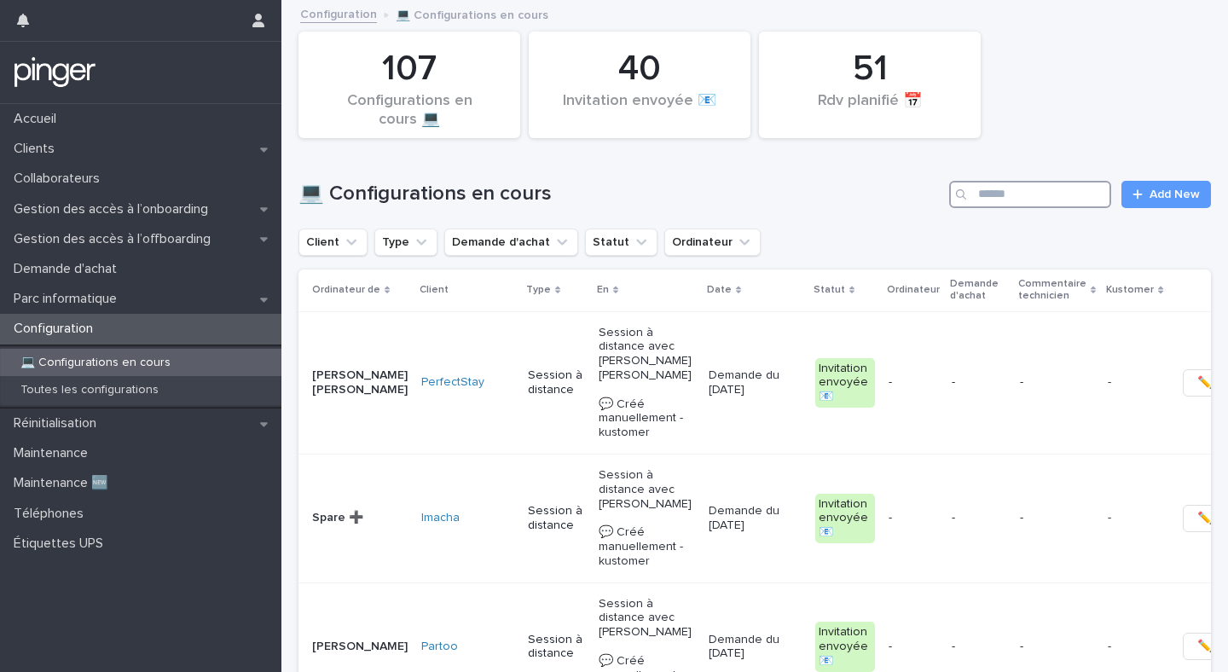
click at [1005, 194] on input "Search" at bounding box center [1030, 194] width 162 height 27
type input "*******"
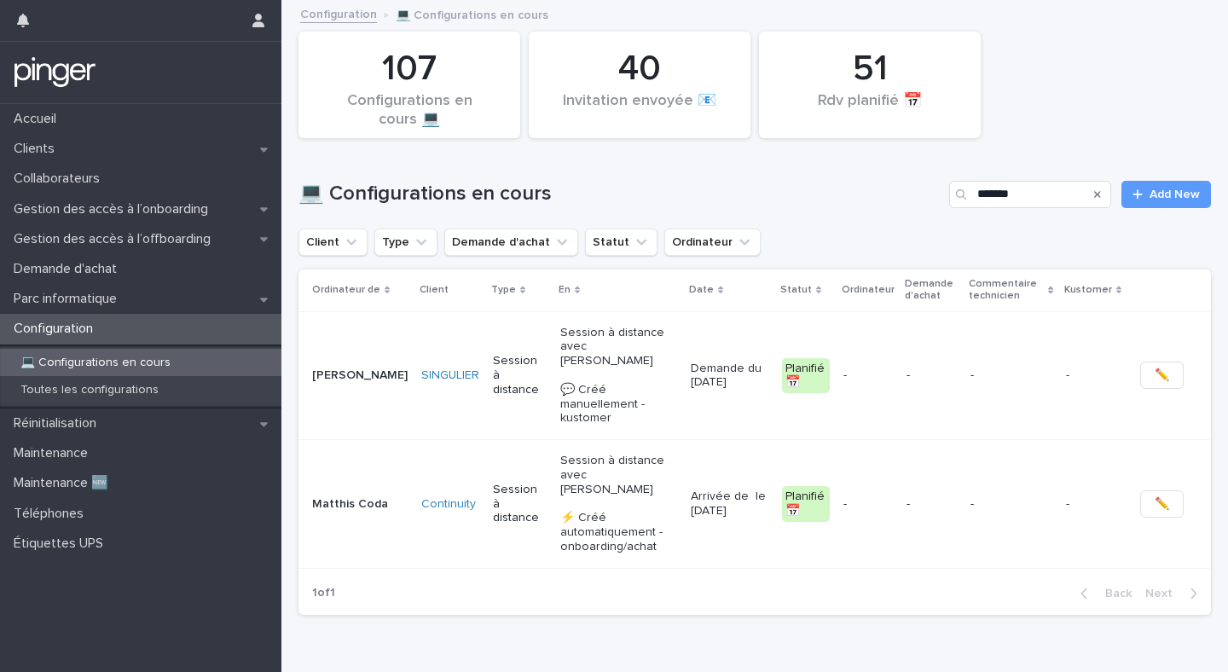
click at [914, 368] on p "-" at bounding box center [931, 375] width 50 height 14
